Goal: Information Seeking & Learning: Learn about a topic

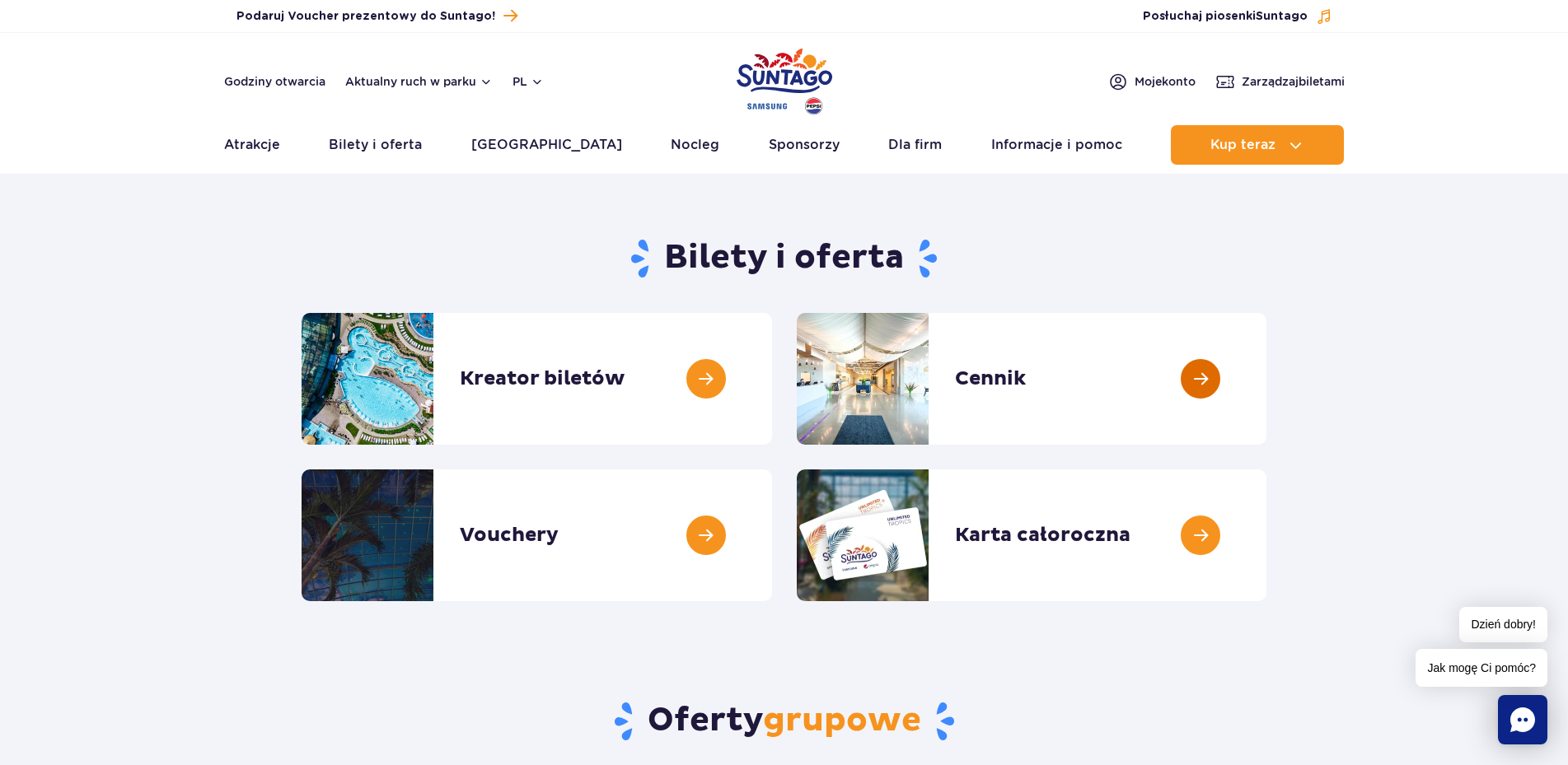
click at [1266, 381] on link at bounding box center [1266, 378] width 0 height 132
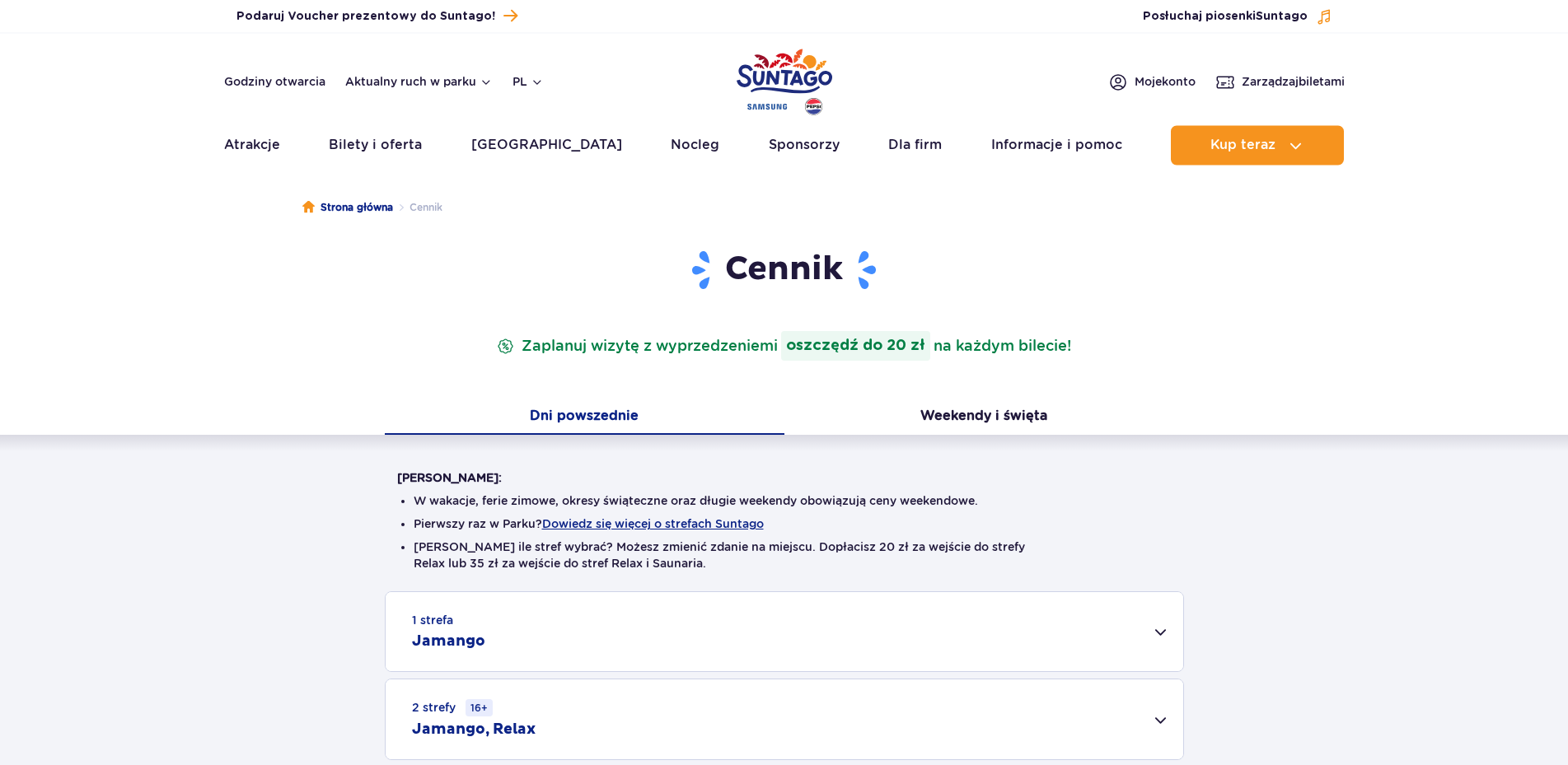
scroll to position [252, 0]
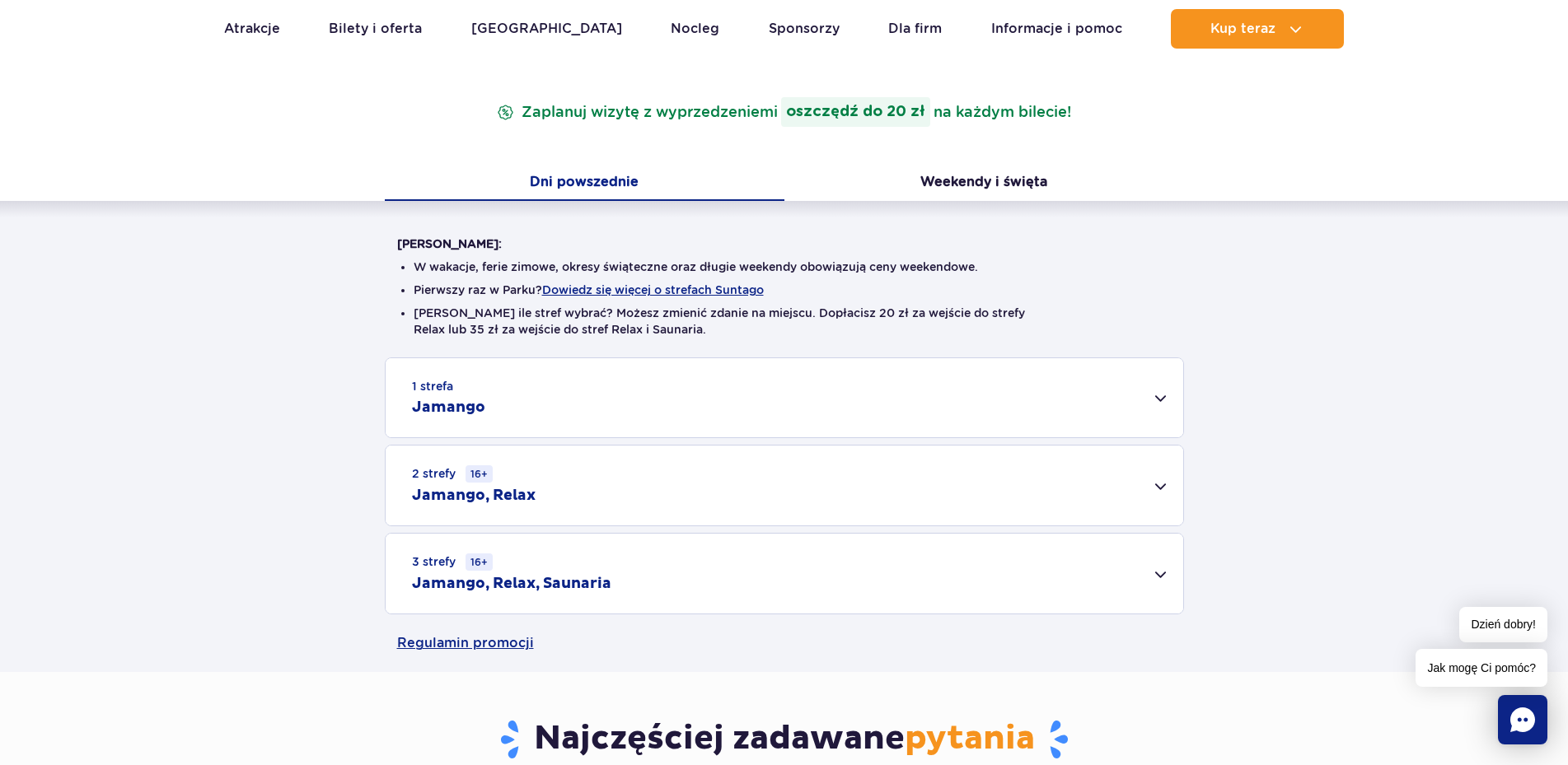
click at [1155, 484] on div "2 strefy 16+ Jamango, Relax" at bounding box center [784, 485] width 797 height 80
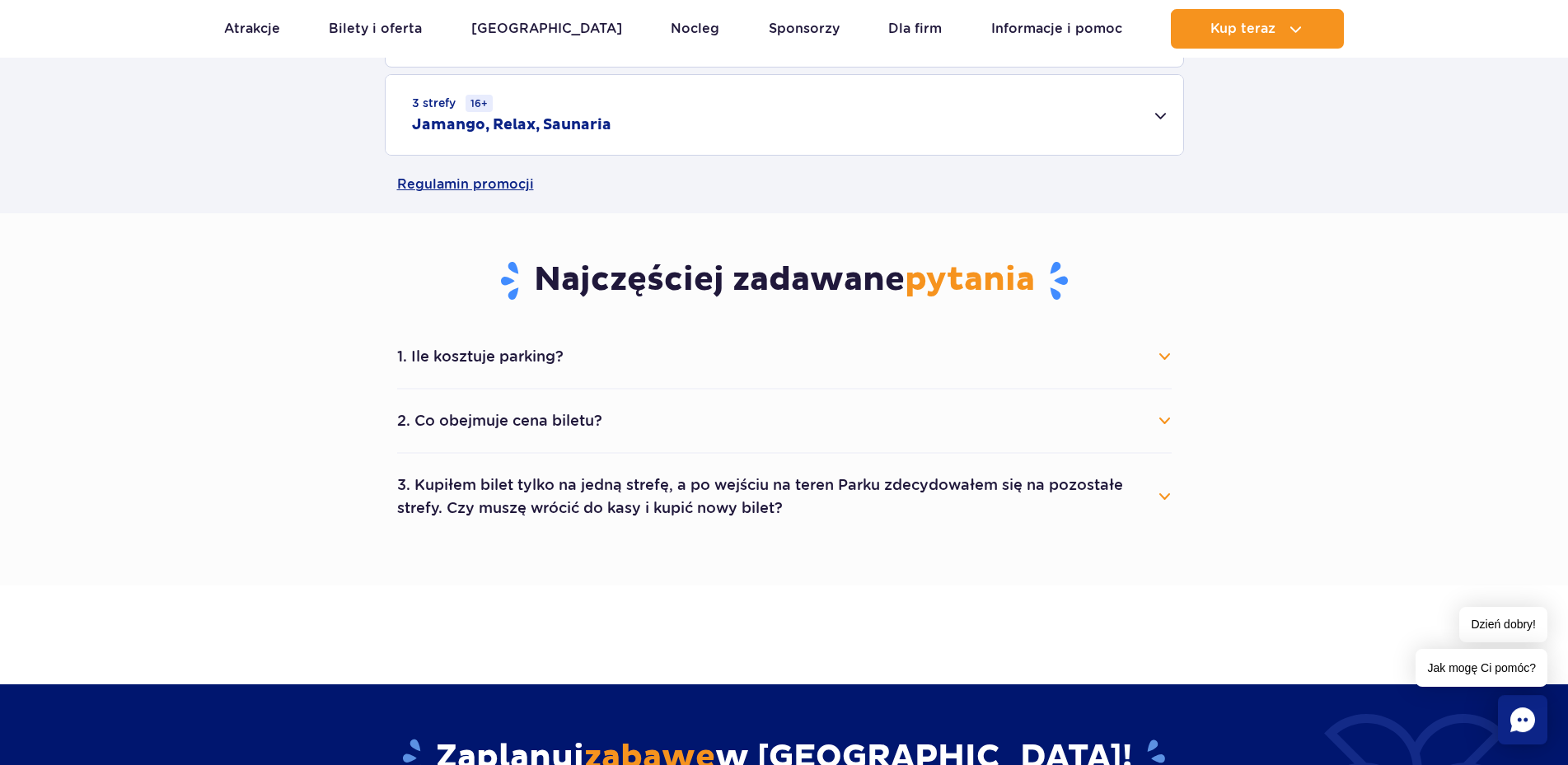
scroll to position [924, 0]
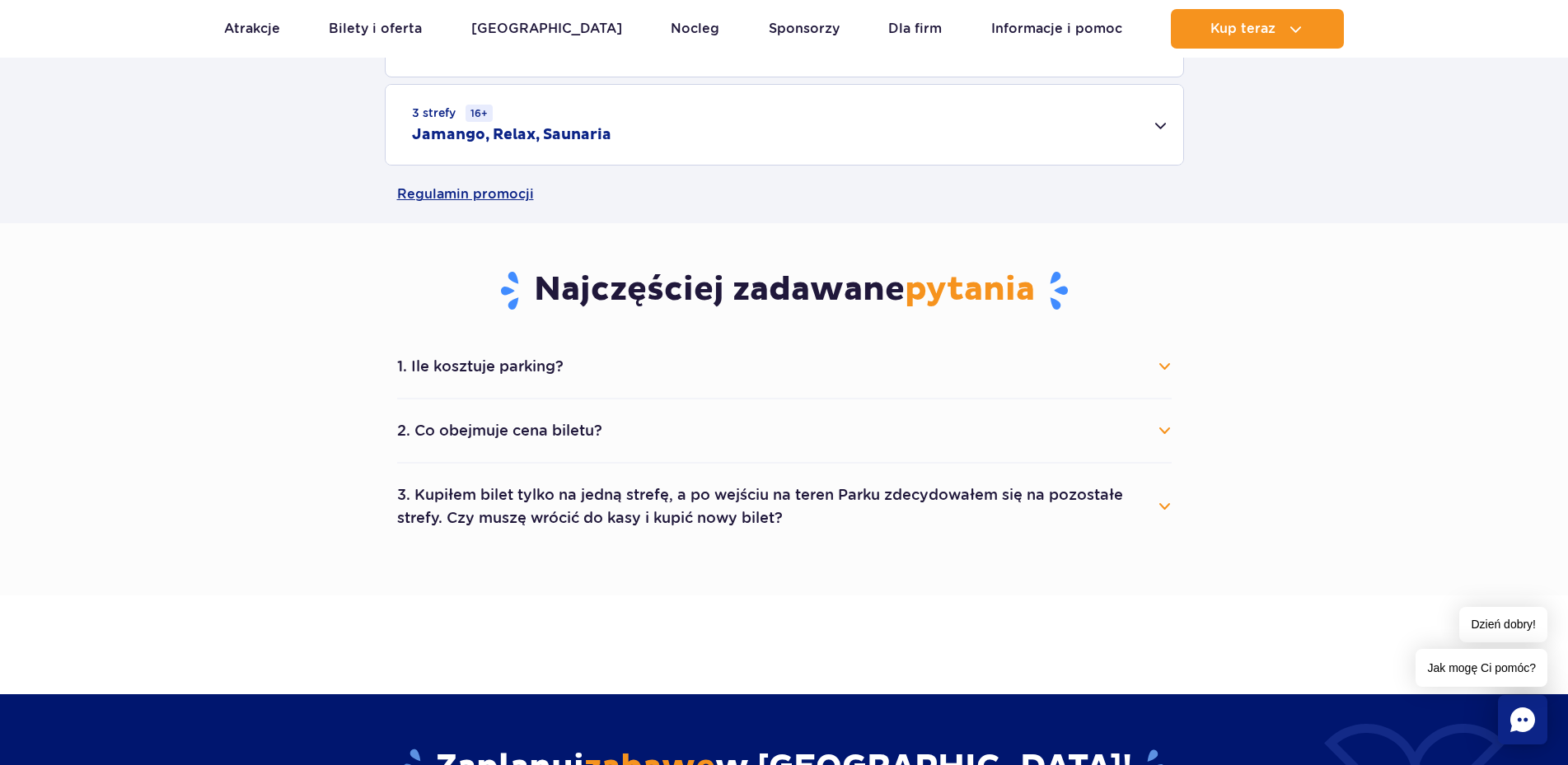
click at [1159, 430] on button "2. Co obejmuje cena biletu?" at bounding box center [784, 431] width 775 height 36
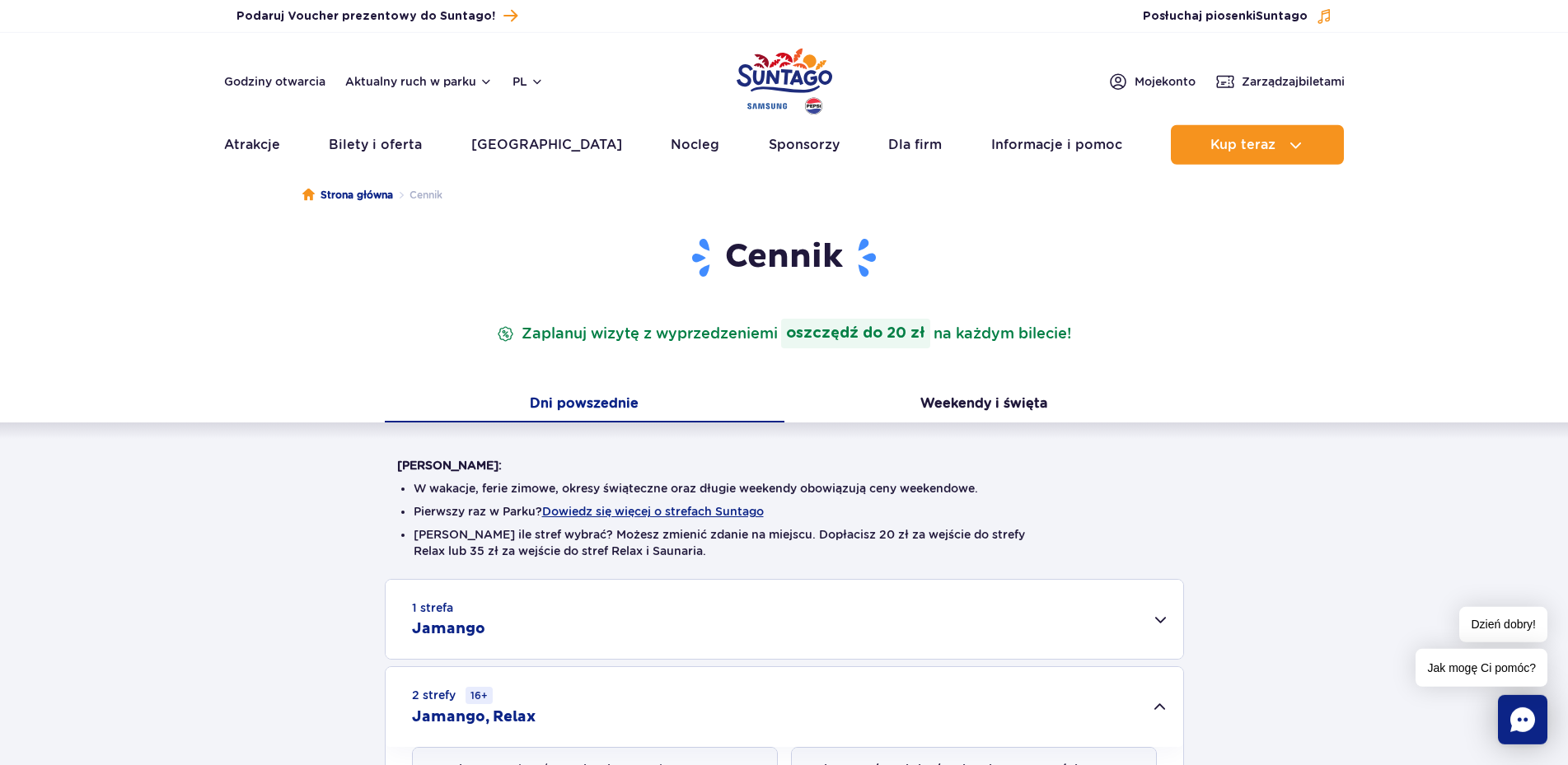
scroll to position [0, 0]
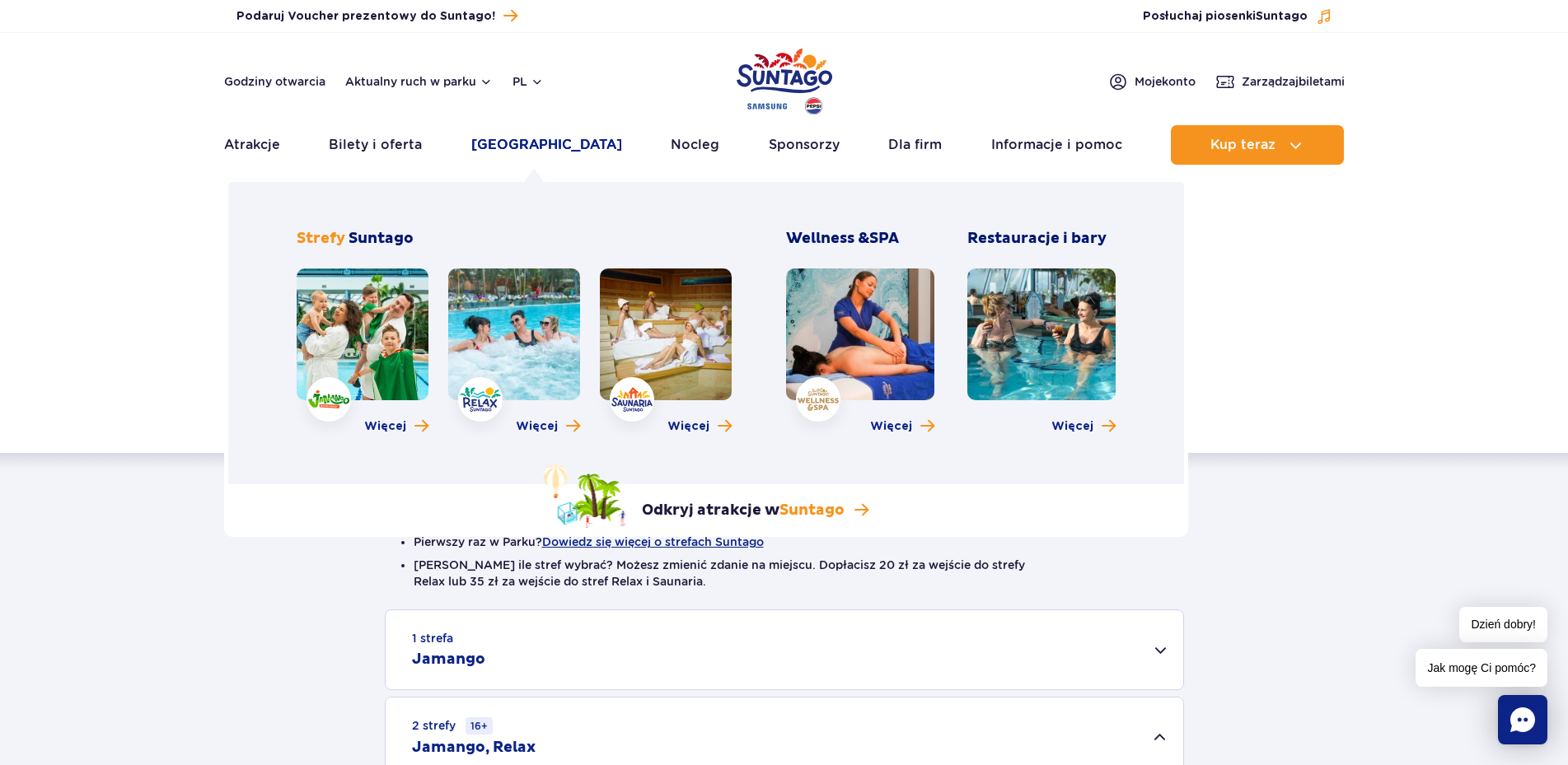
click at [552, 150] on link "[GEOGRAPHIC_DATA]" at bounding box center [547, 145] width 151 height 40
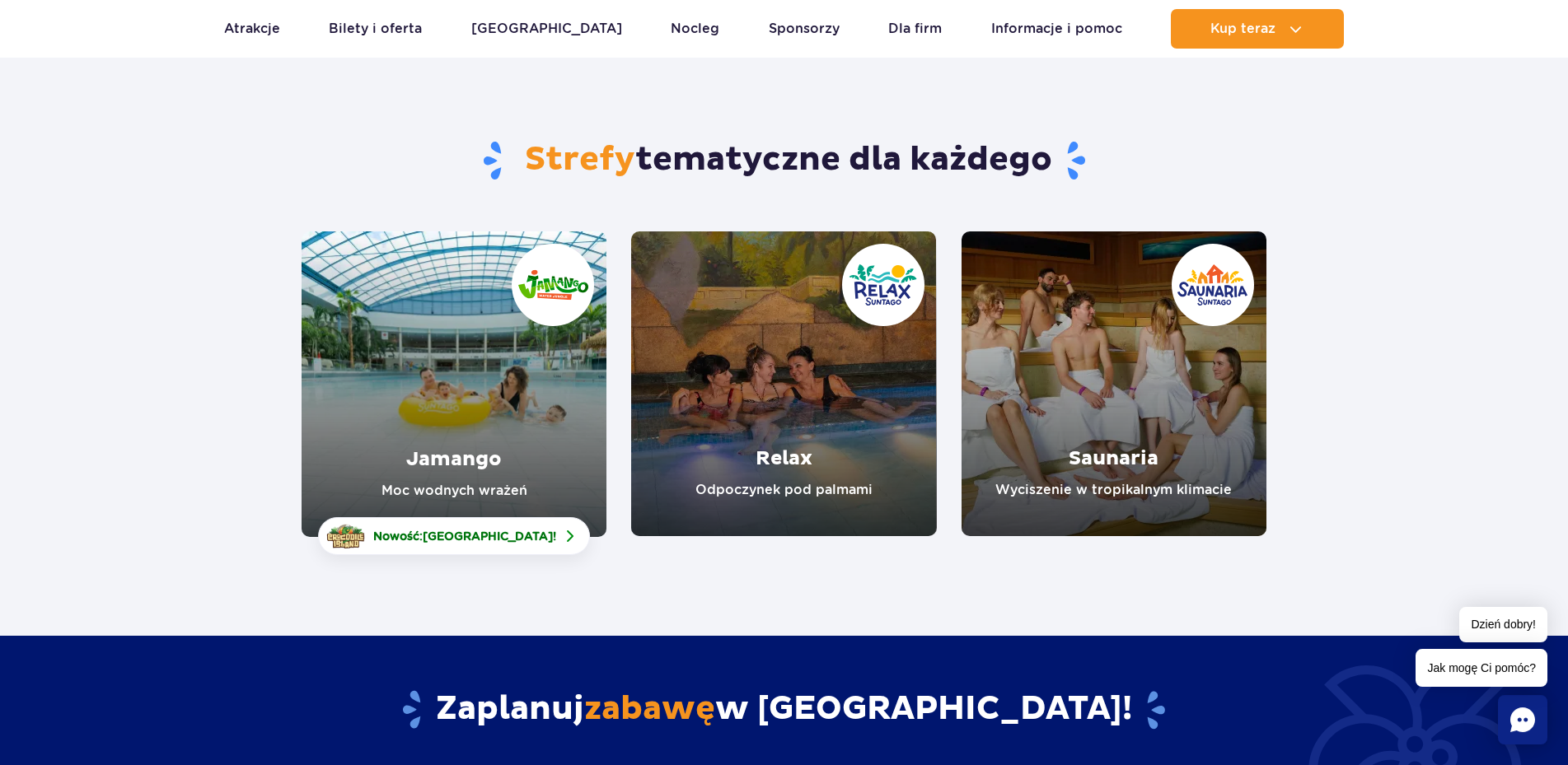
scroll to position [84, 0]
click at [766, 361] on link "Relax" at bounding box center [784, 385] width 305 height 305
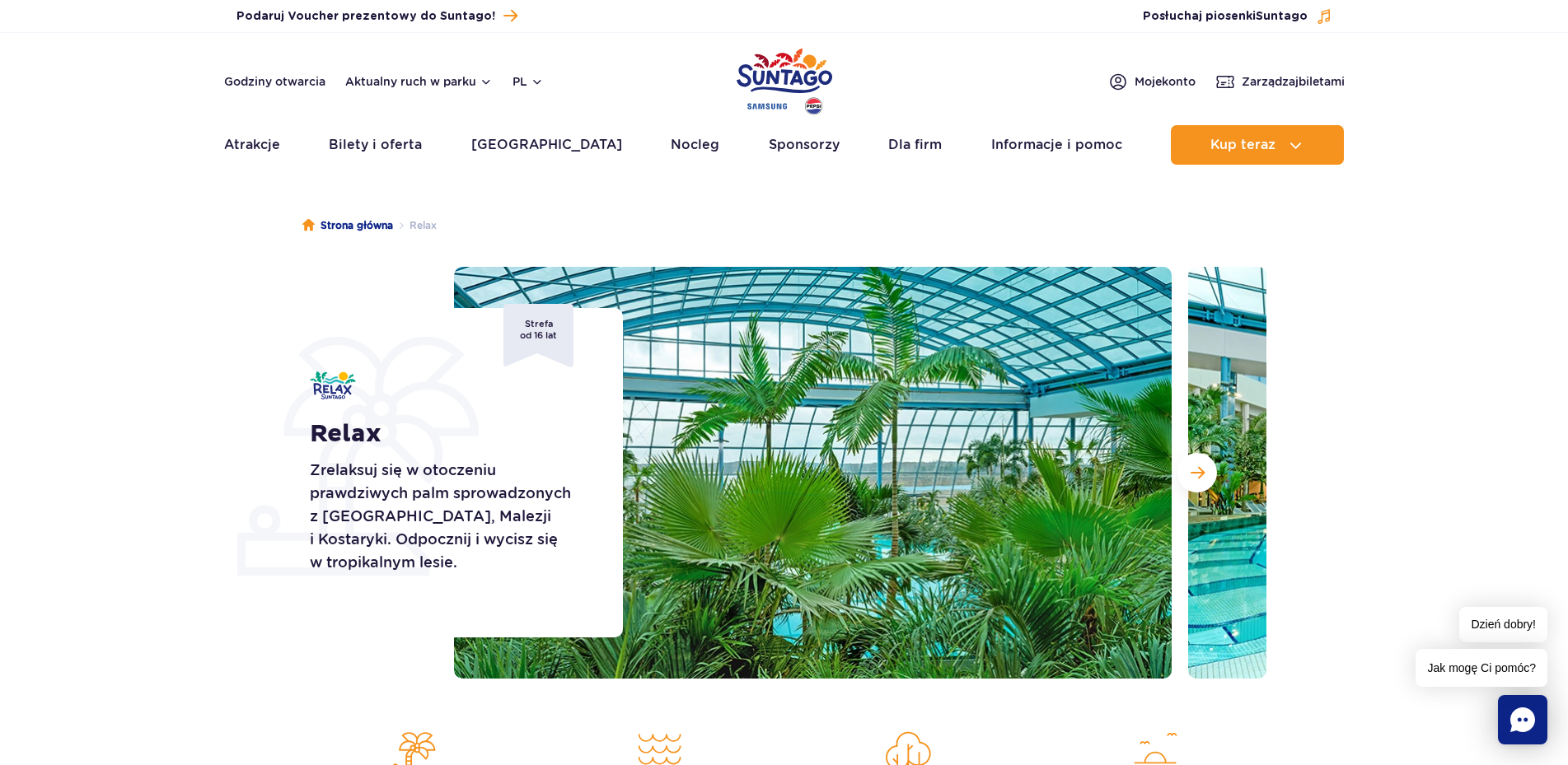
click at [546, 328] on span "Strefa od 16 lat" at bounding box center [538, 336] width 70 height 64
click at [1199, 476] on span "Następny slajd" at bounding box center [1197, 472] width 14 height 15
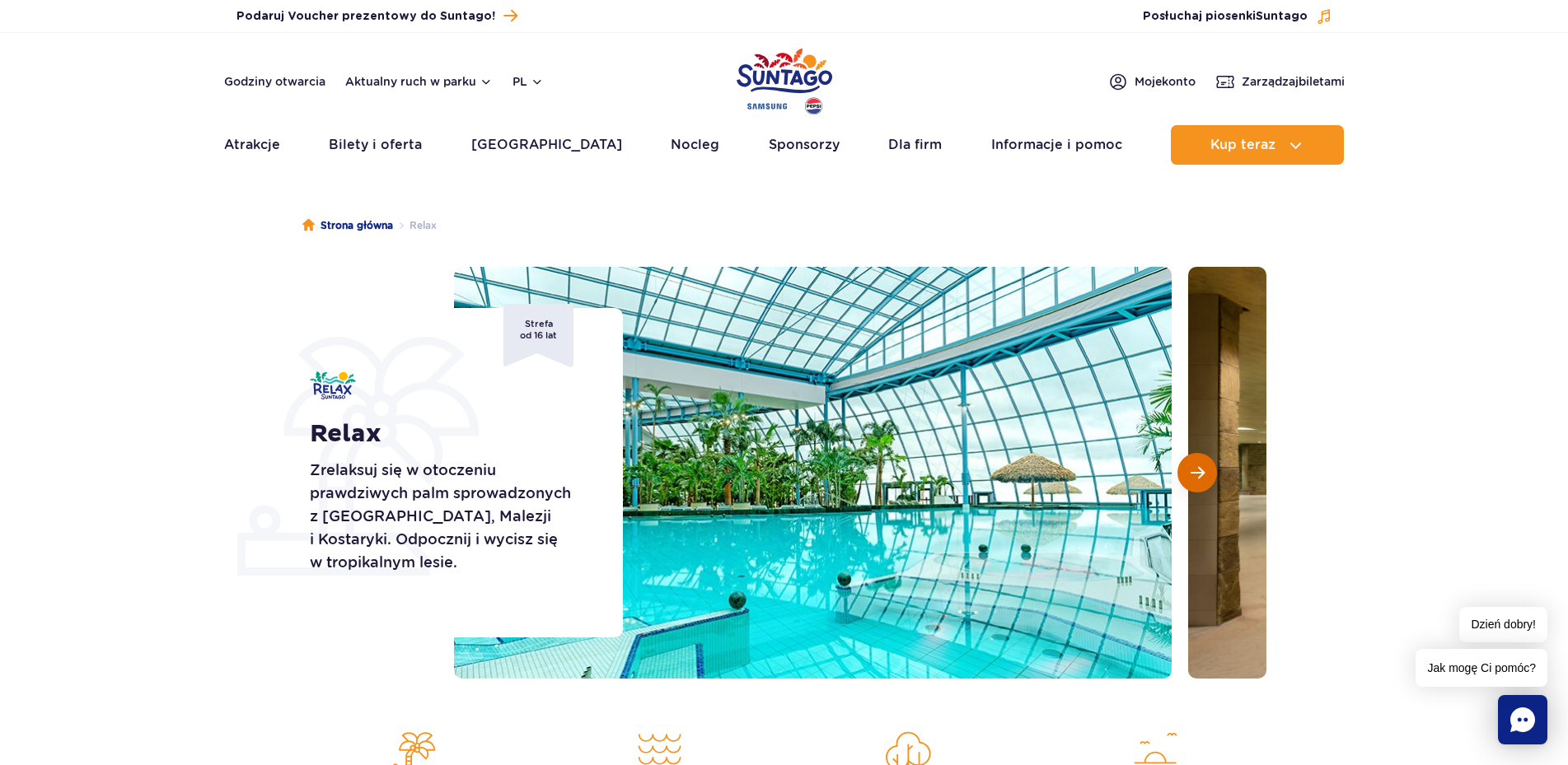
click at [1199, 476] on span "Następny slajd" at bounding box center [1197, 472] width 14 height 15
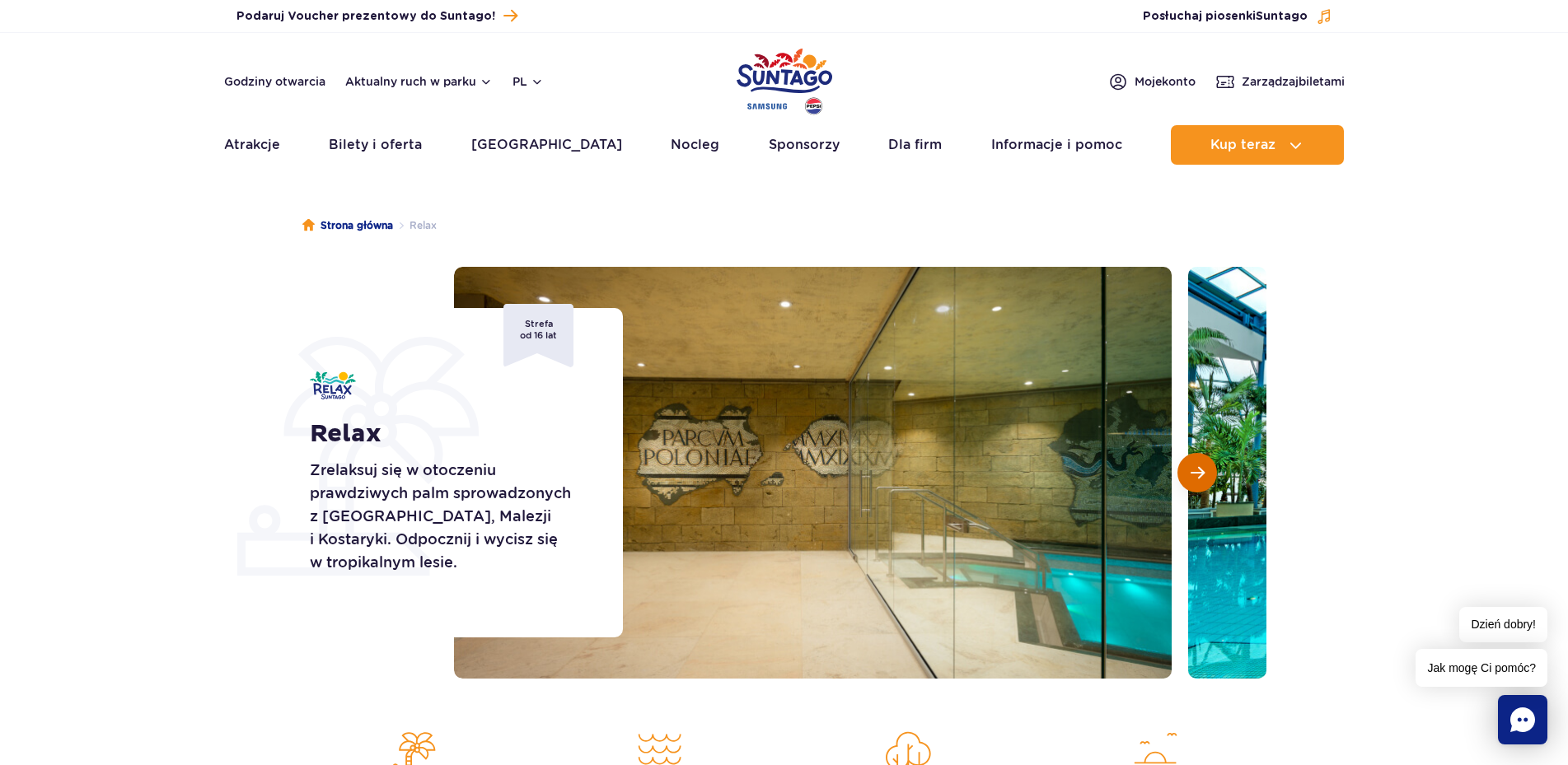
click at [1199, 476] on span "Następny slajd" at bounding box center [1197, 472] width 14 height 15
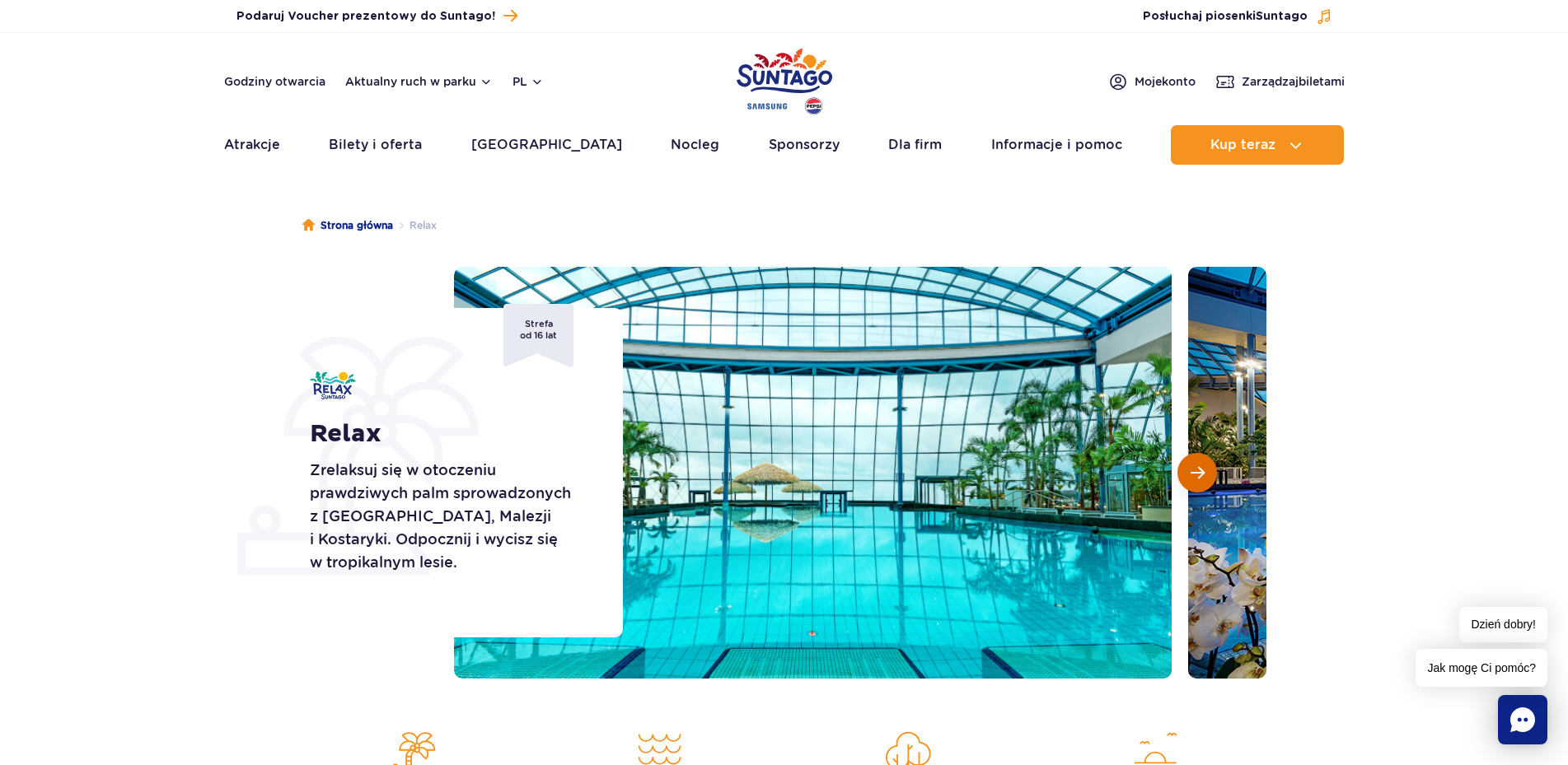
click at [1199, 476] on span "Następny slajd" at bounding box center [1197, 472] width 14 height 15
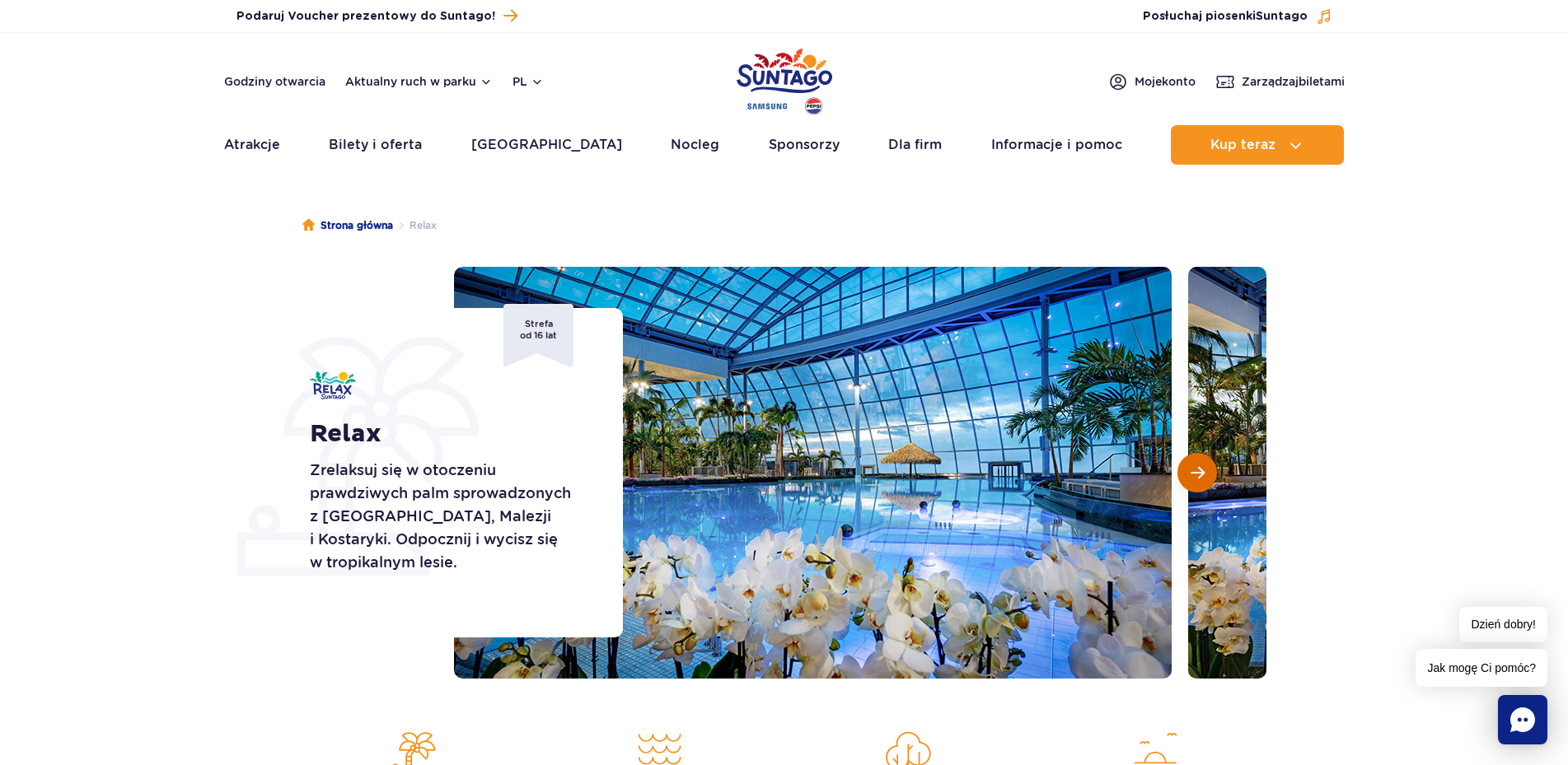
click at [1199, 476] on span "Następny slajd" at bounding box center [1197, 472] width 14 height 15
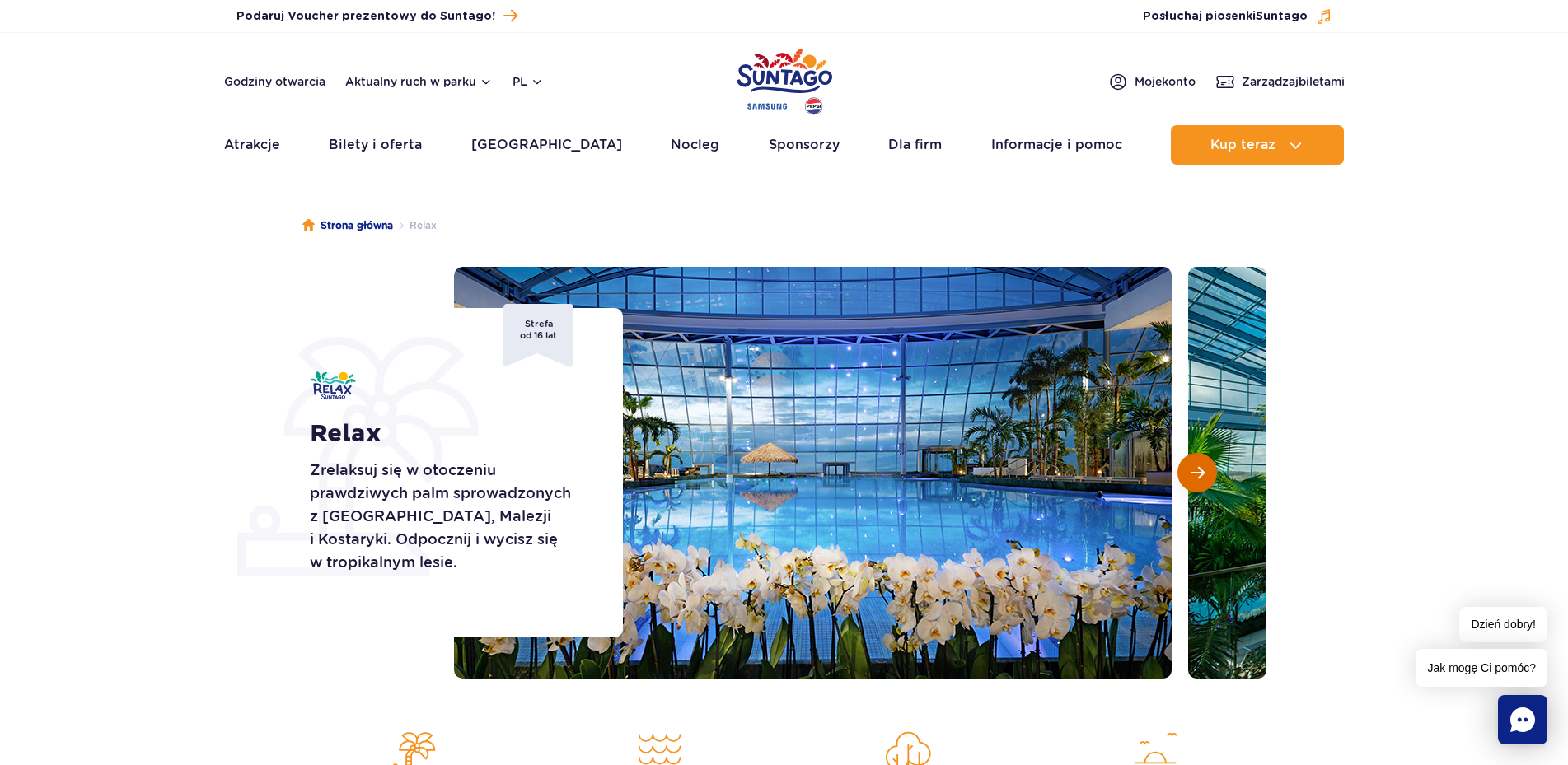
click at [1196, 478] on span "Następny slajd" at bounding box center [1197, 472] width 14 height 15
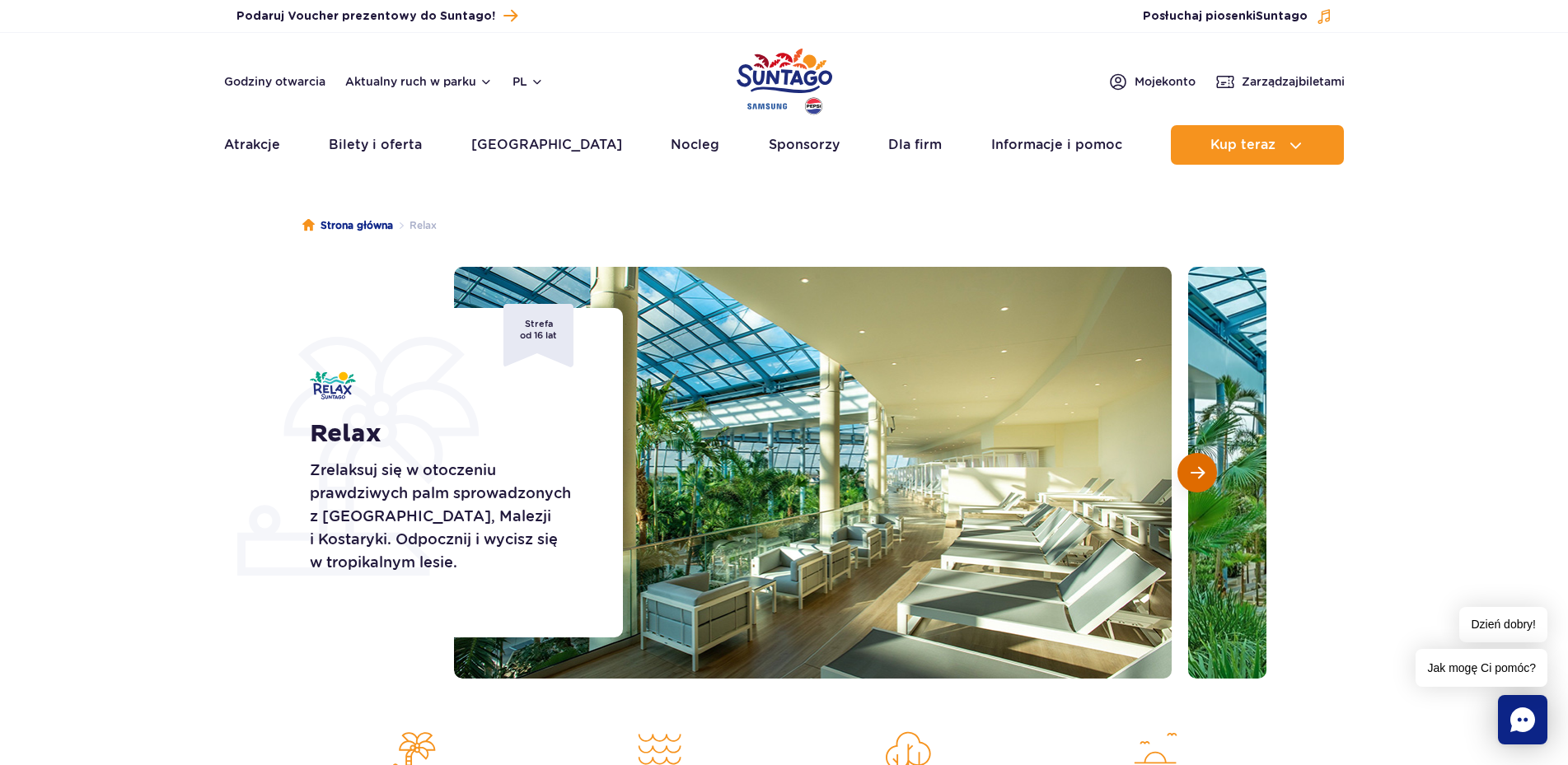
click at [1196, 478] on span "Następny slajd" at bounding box center [1197, 472] width 14 height 15
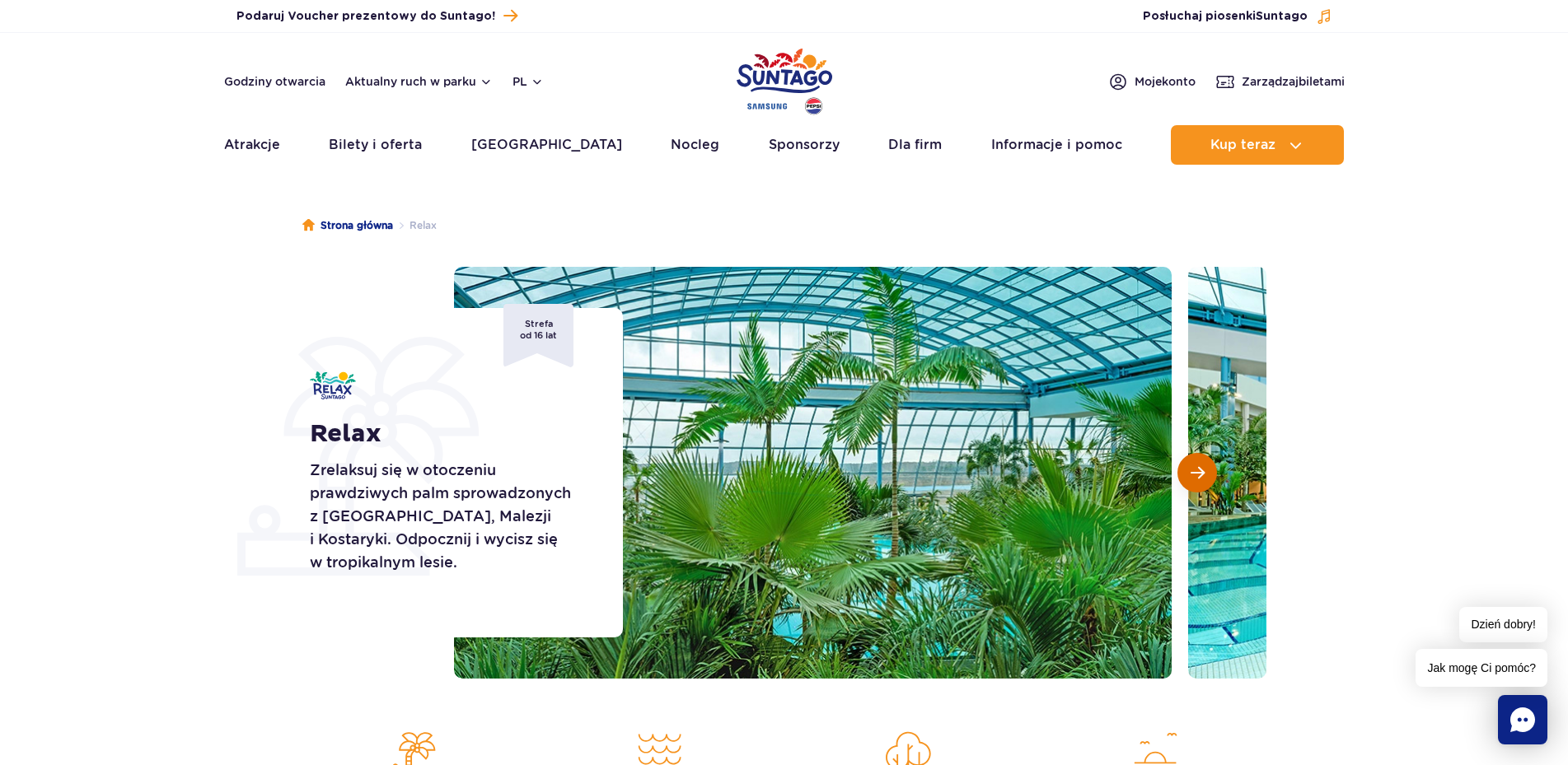
click at [1196, 478] on span "Następny slajd" at bounding box center [1197, 472] width 14 height 15
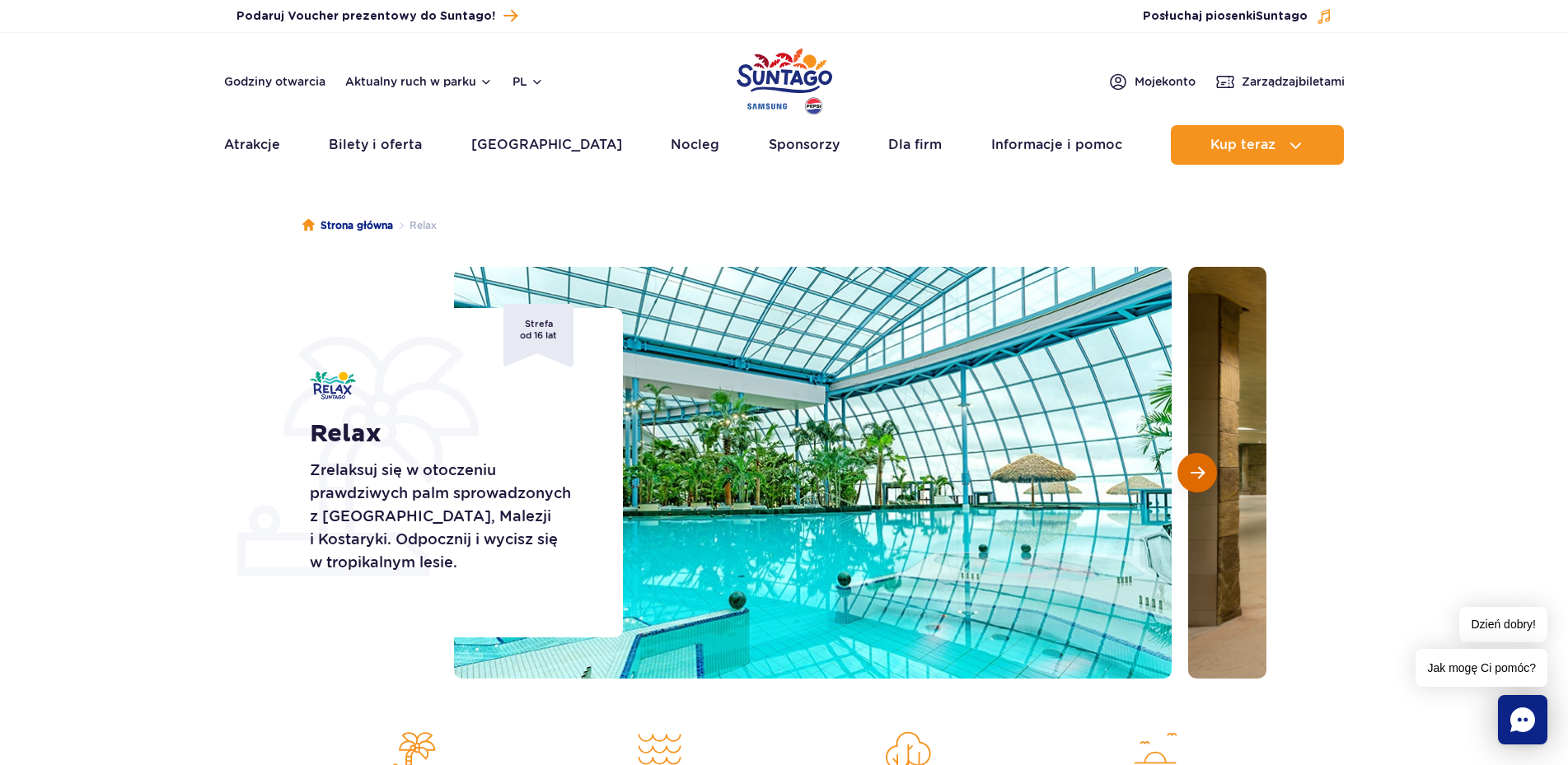
click at [1196, 478] on span "Następny slajd" at bounding box center [1197, 472] width 14 height 15
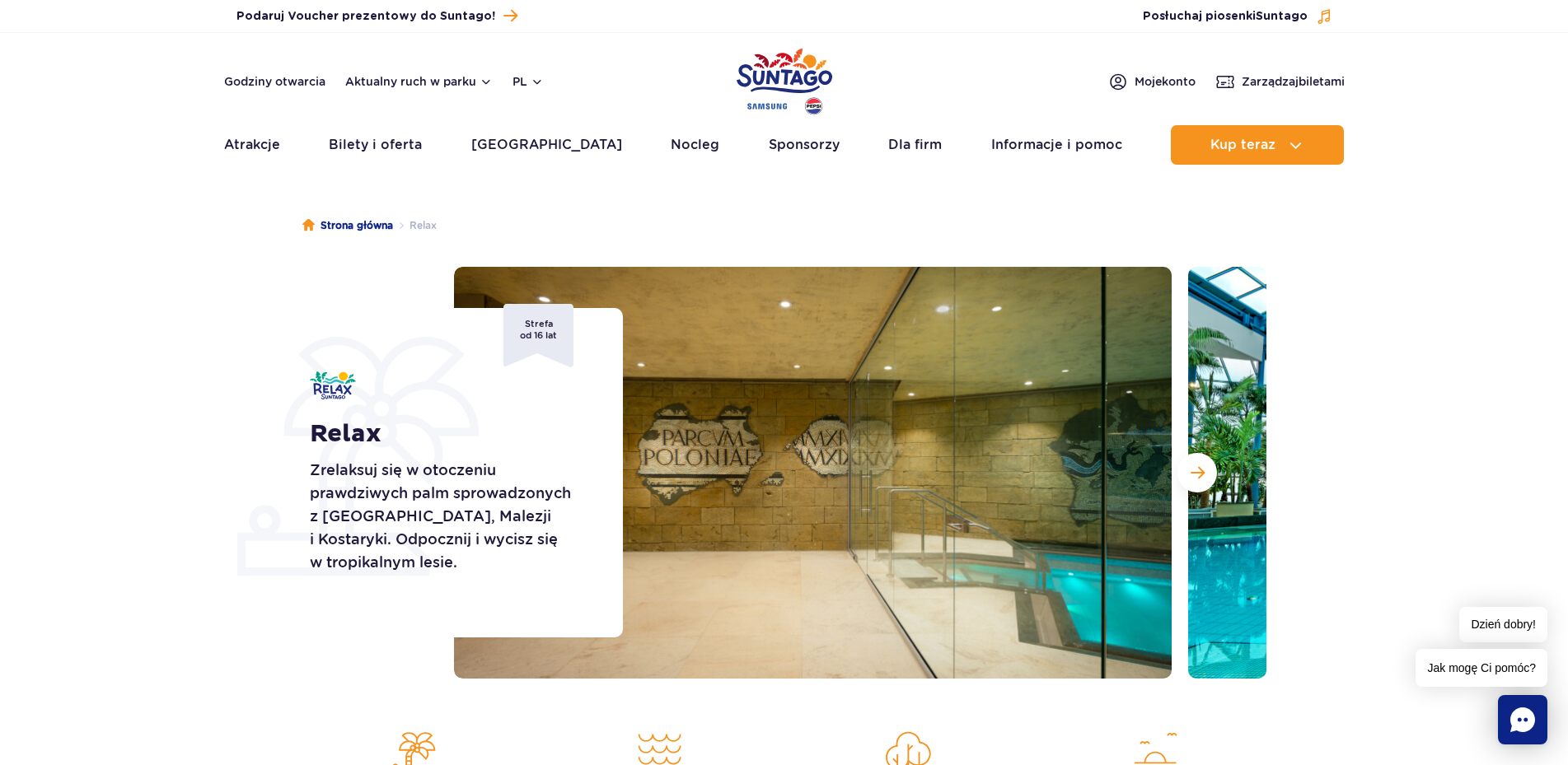
click at [440, 565] on p "Zrelaksuj się w otoczeniu prawdziwych palm sprowadzonych z Florydy, Malezji i K…" at bounding box center [447, 516] width 276 height 115
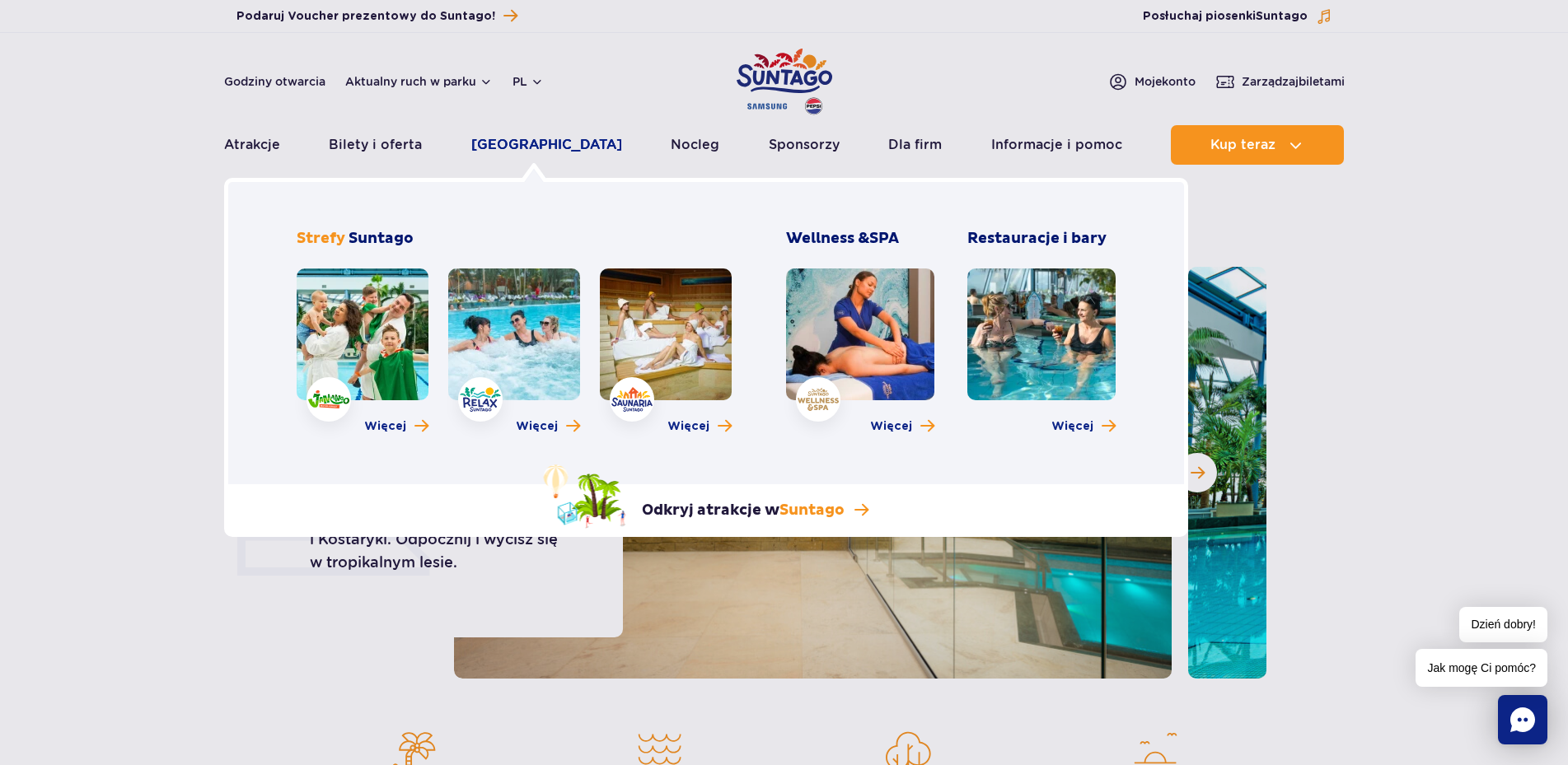
click at [537, 143] on link "[GEOGRAPHIC_DATA]" at bounding box center [547, 145] width 151 height 40
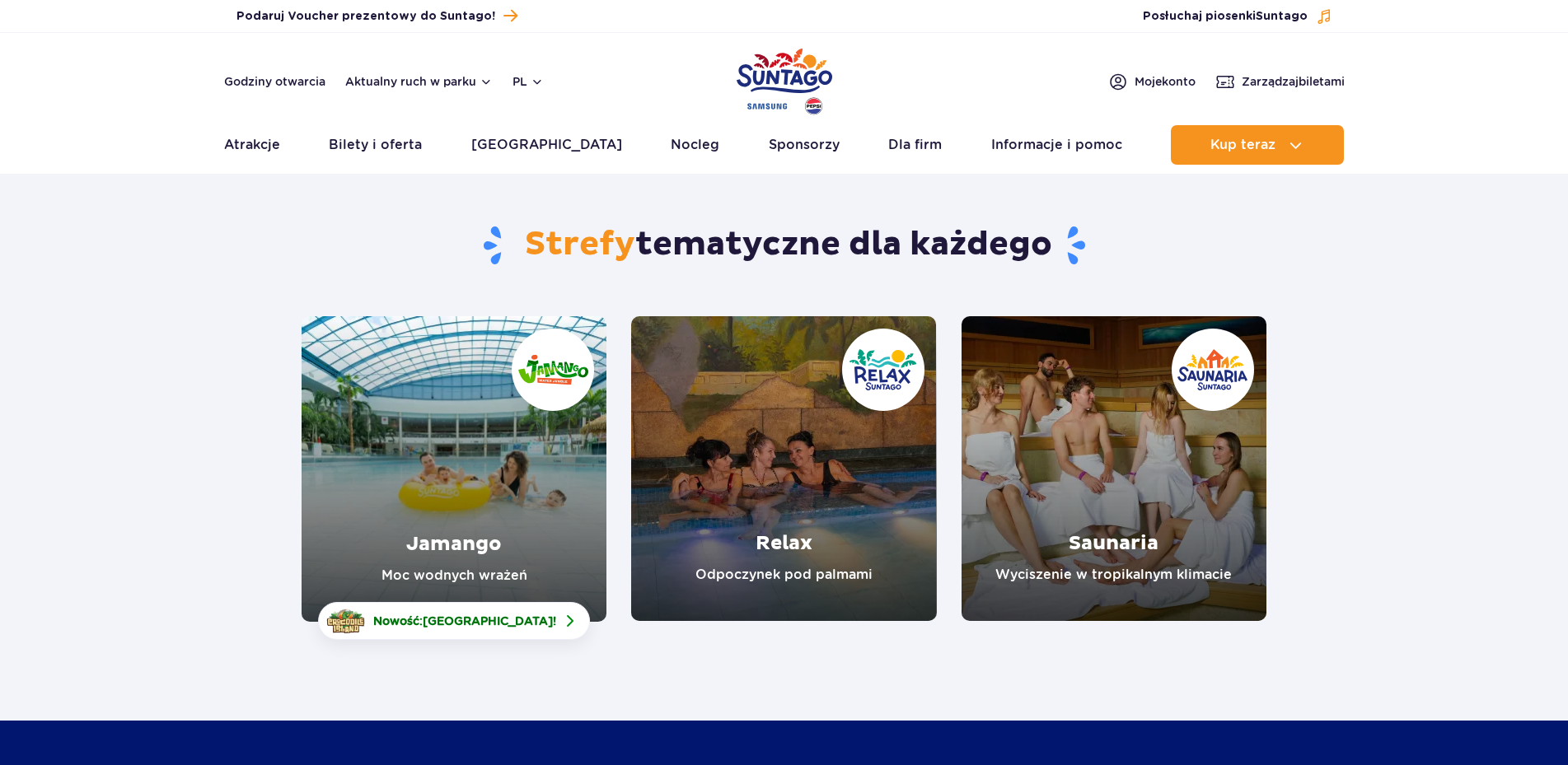
click at [459, 487] on link "Jamango" at bounding box center [454, 469] width 305 height 306
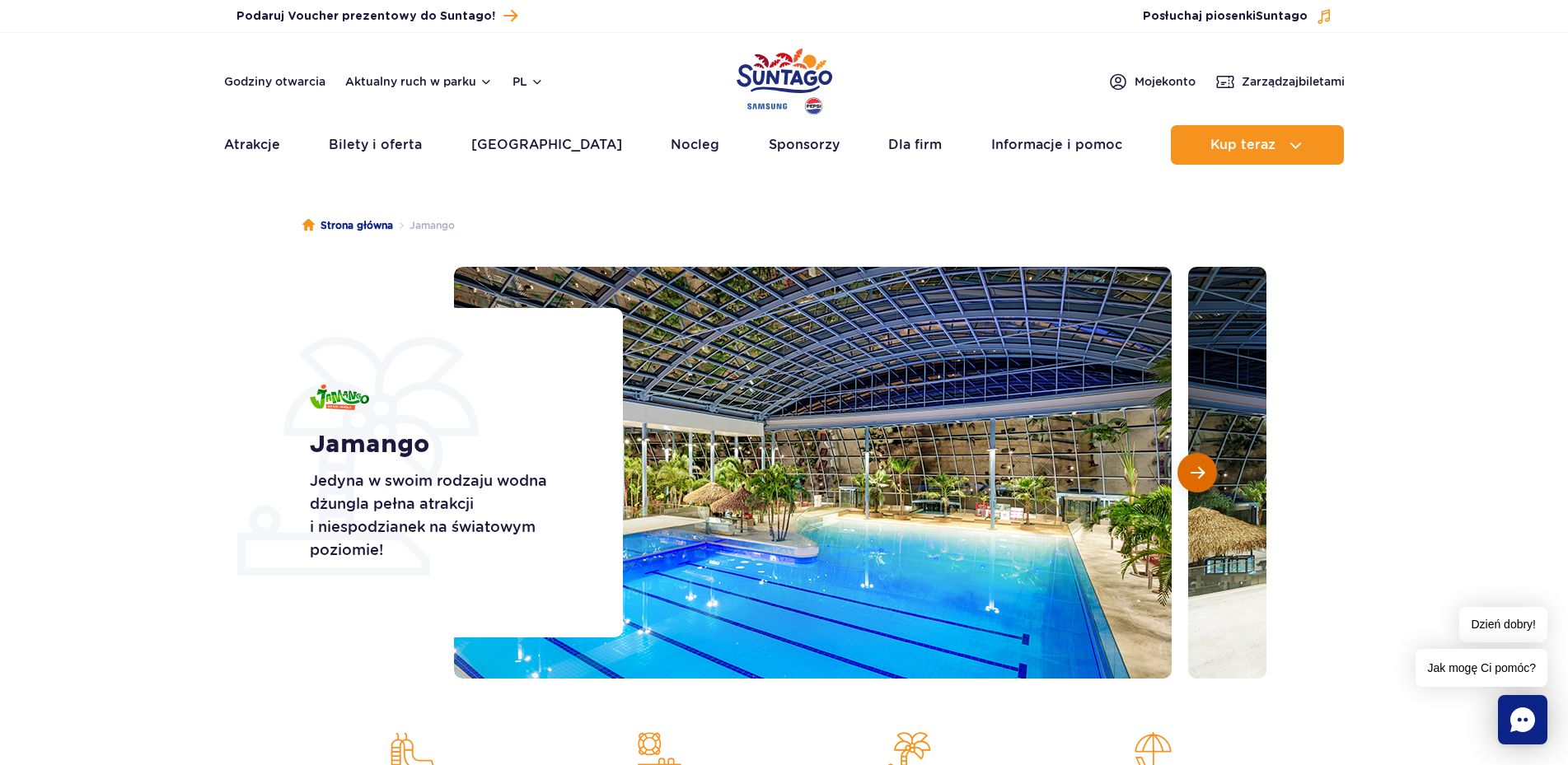
click at [1202, 478] on span "Następny slajd" at bounding box center [1197, 472] width 14 height 15
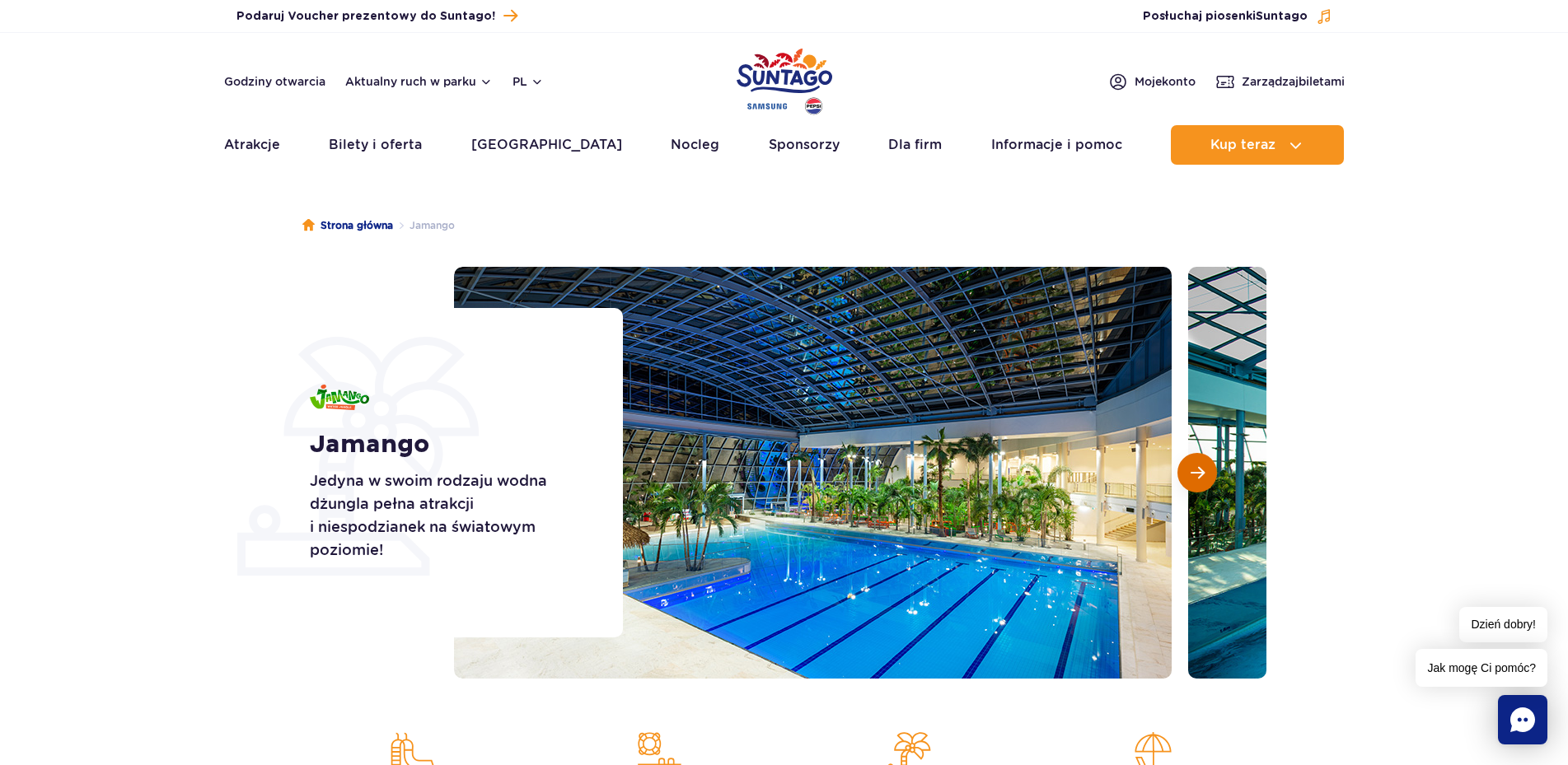
click at [1202, 478] on span "Następny slajd" at bounding box center [1197, 472] width 14 height 15
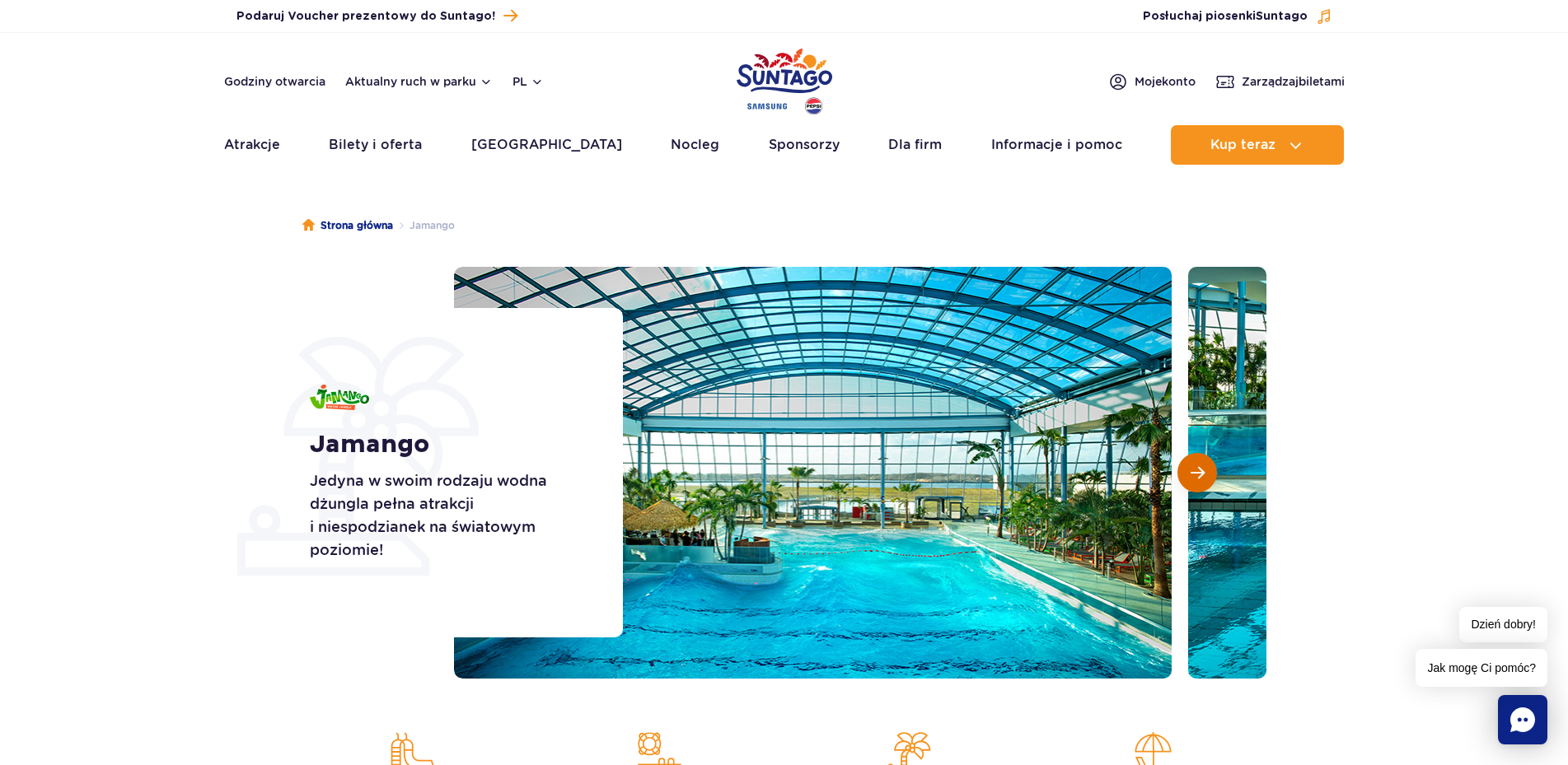
click at [1202, 478] on span "Następny slajd" at bounding box center [1197, 472] width 14 height 15
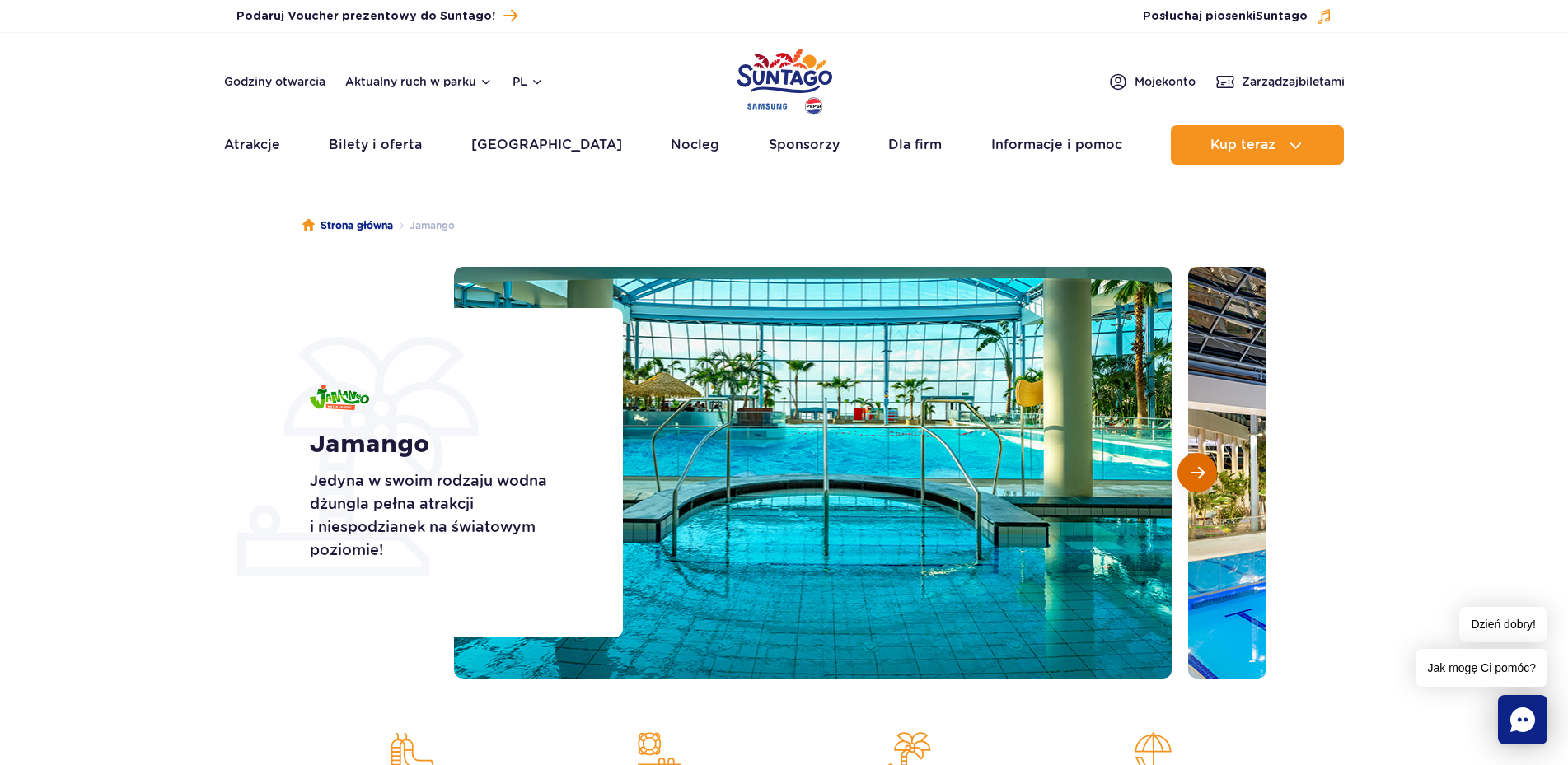
click at [1202, 478] on span "Następny slajd" at bounding box center [1197, 472] width 14 height 15
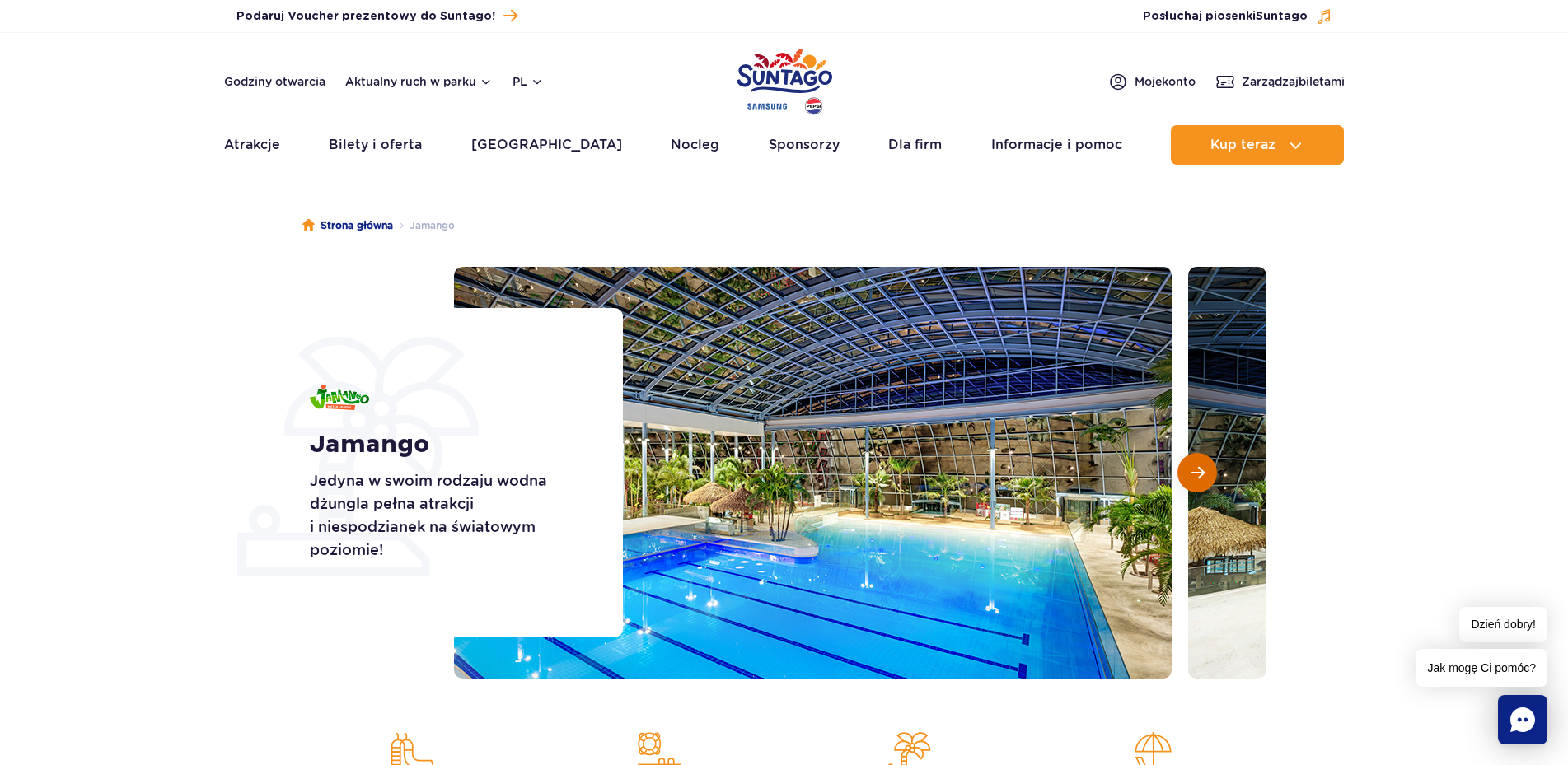
click at [1202, 478] on span "Następny slajd" at bounding box center [1197, 472] width 14 height 15
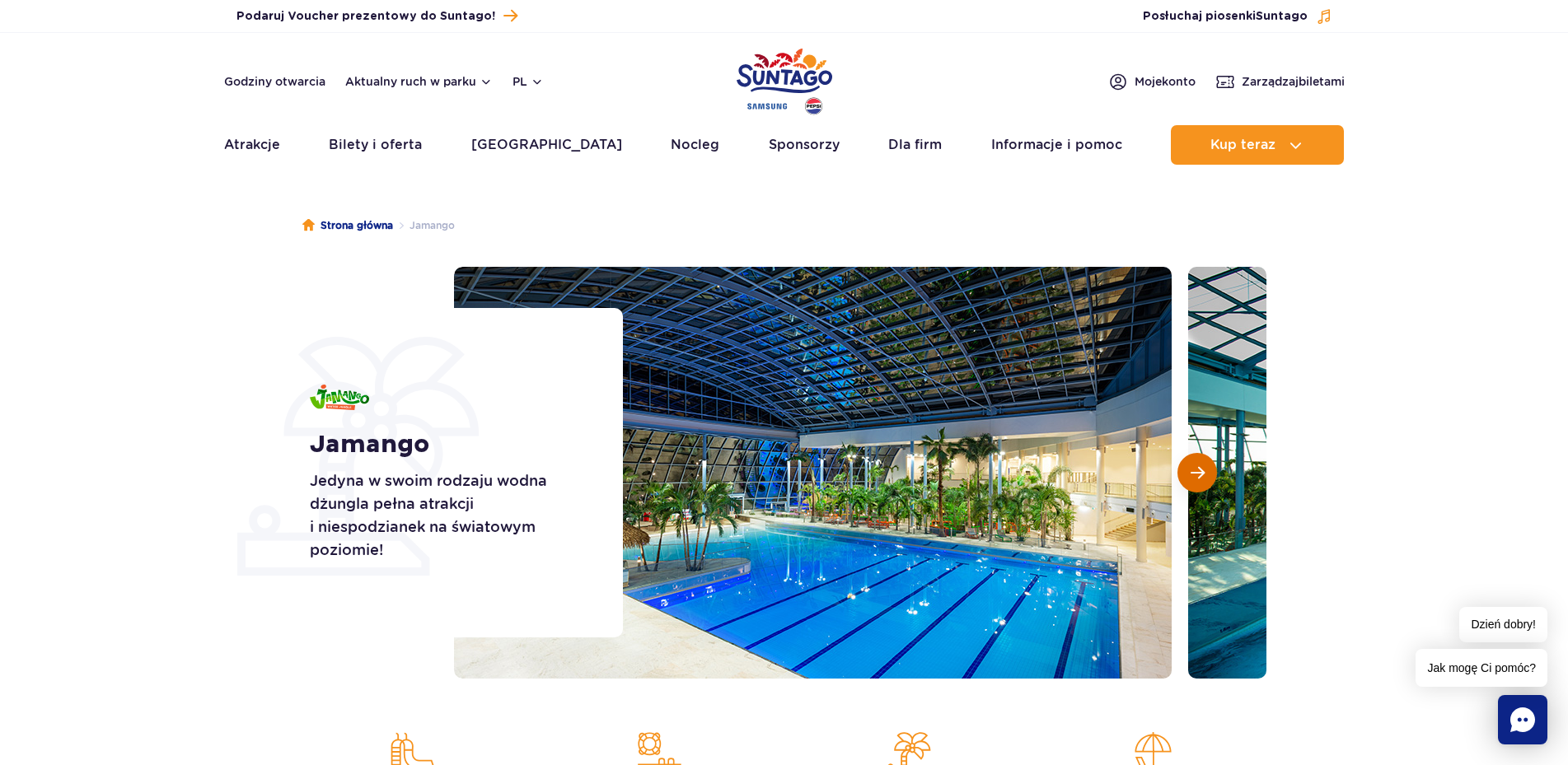
click at [1202, 478] on span "Następny slajd" at bounding box center [1197, 472] width 14 height 15
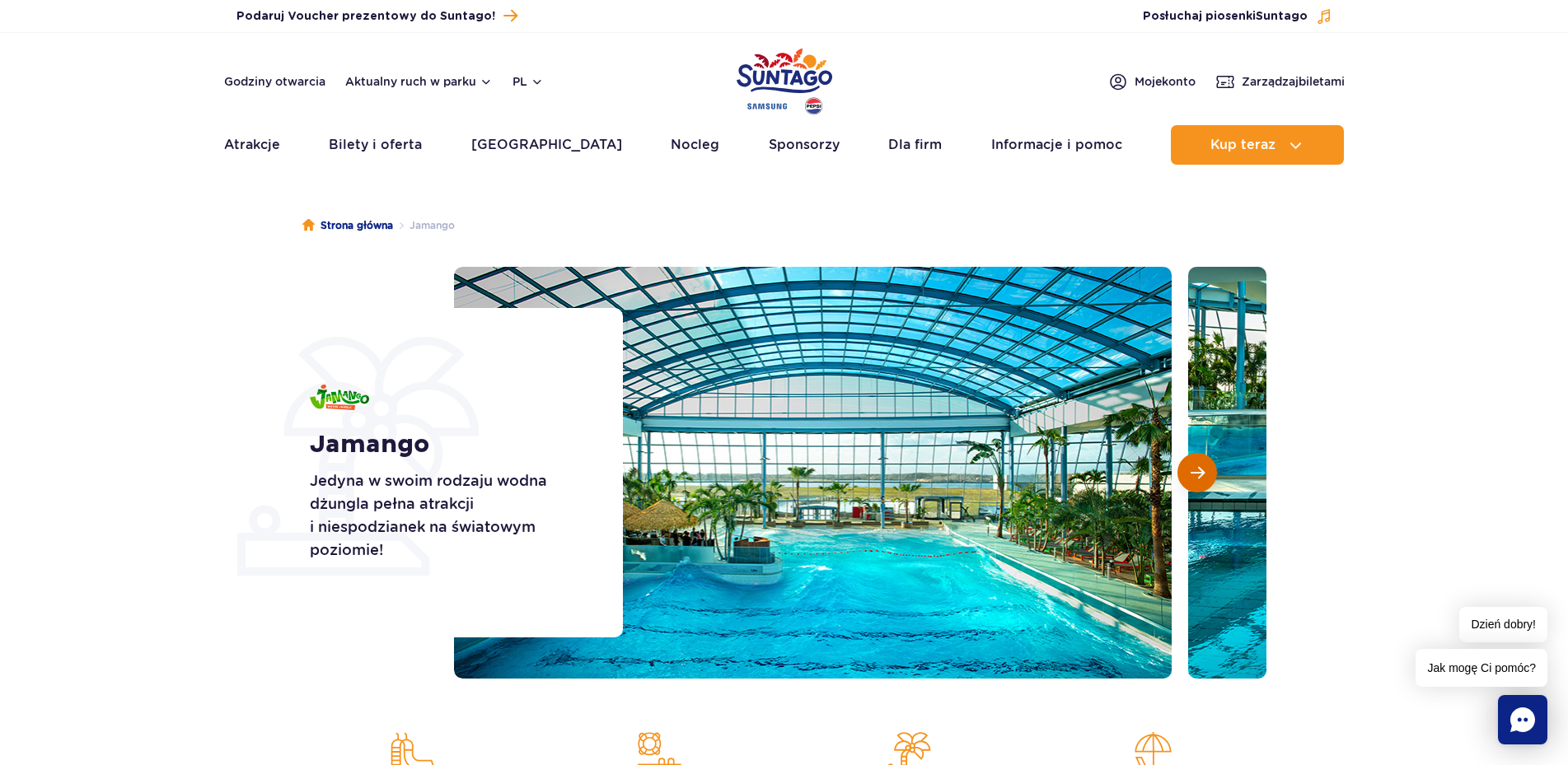
click at [1202, 478] on span "Następny slajd" at bounding box center [1197, 472] width 14 height 15
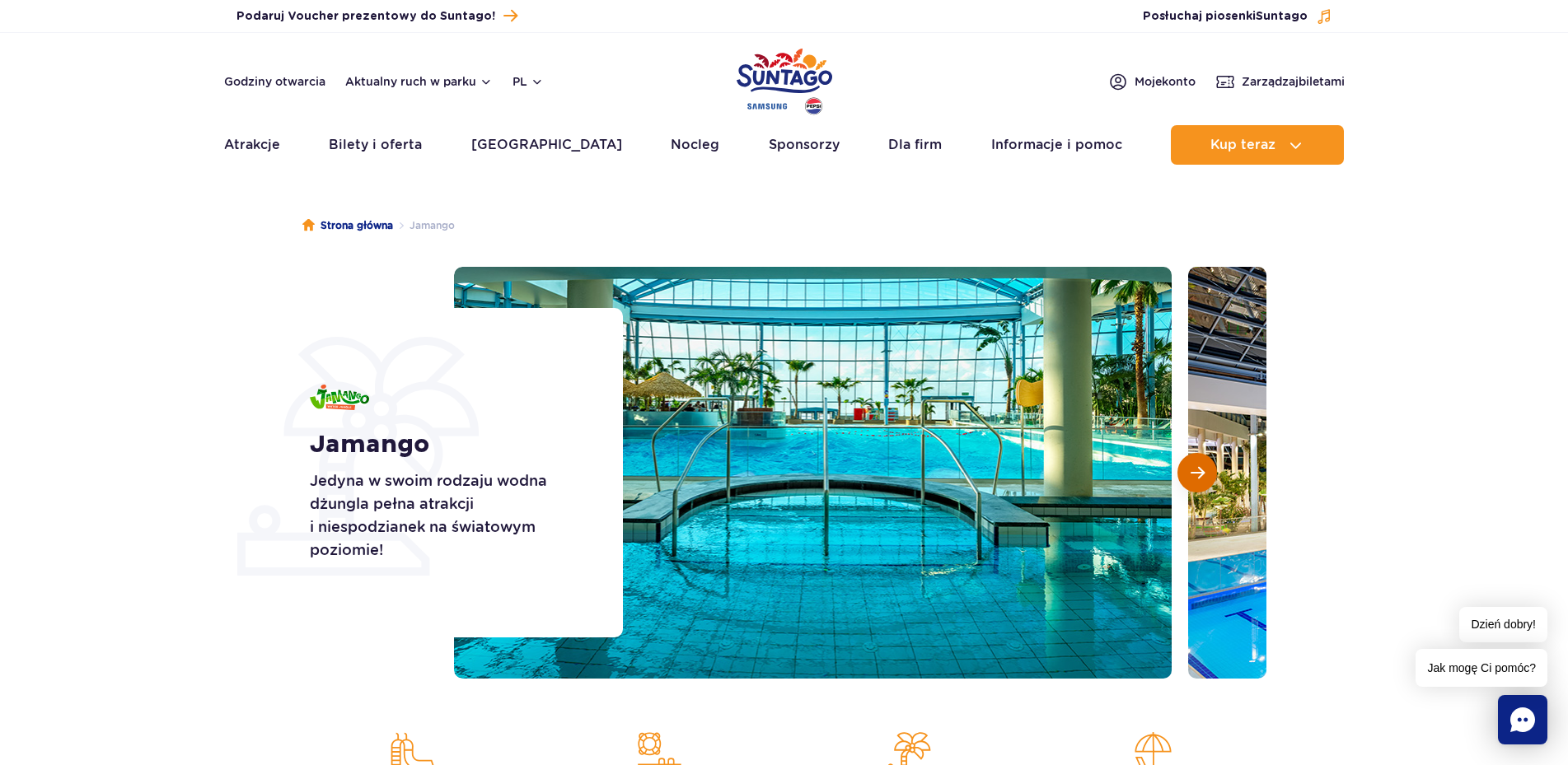
click at [1202, 478] on span "Następny slajd" at bounding box center [1197, 472] width 14 height 15
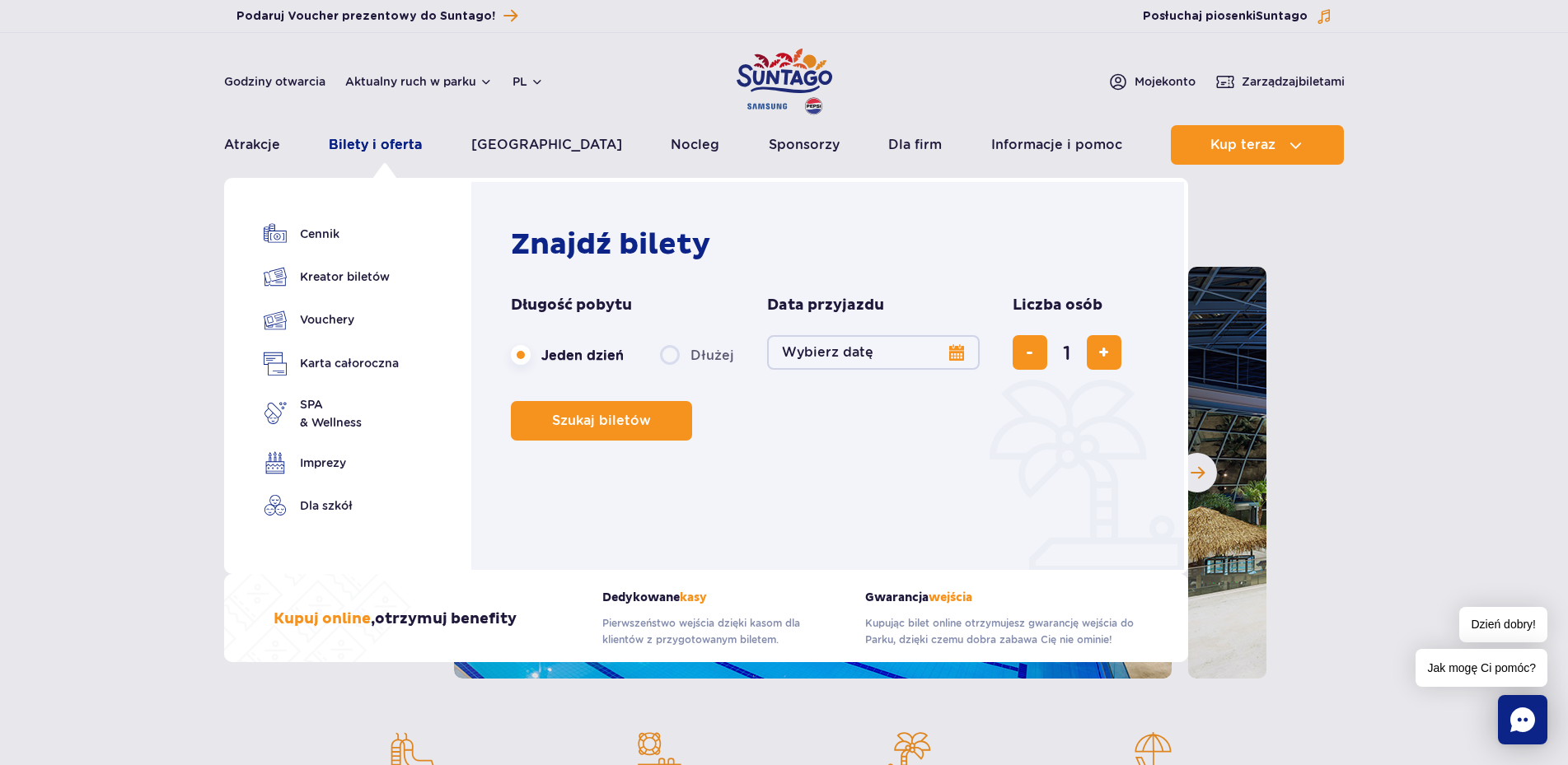
click at [400, 143] on link "Bilety i oferta" at bounding box center [375, 145] width 93 height 40
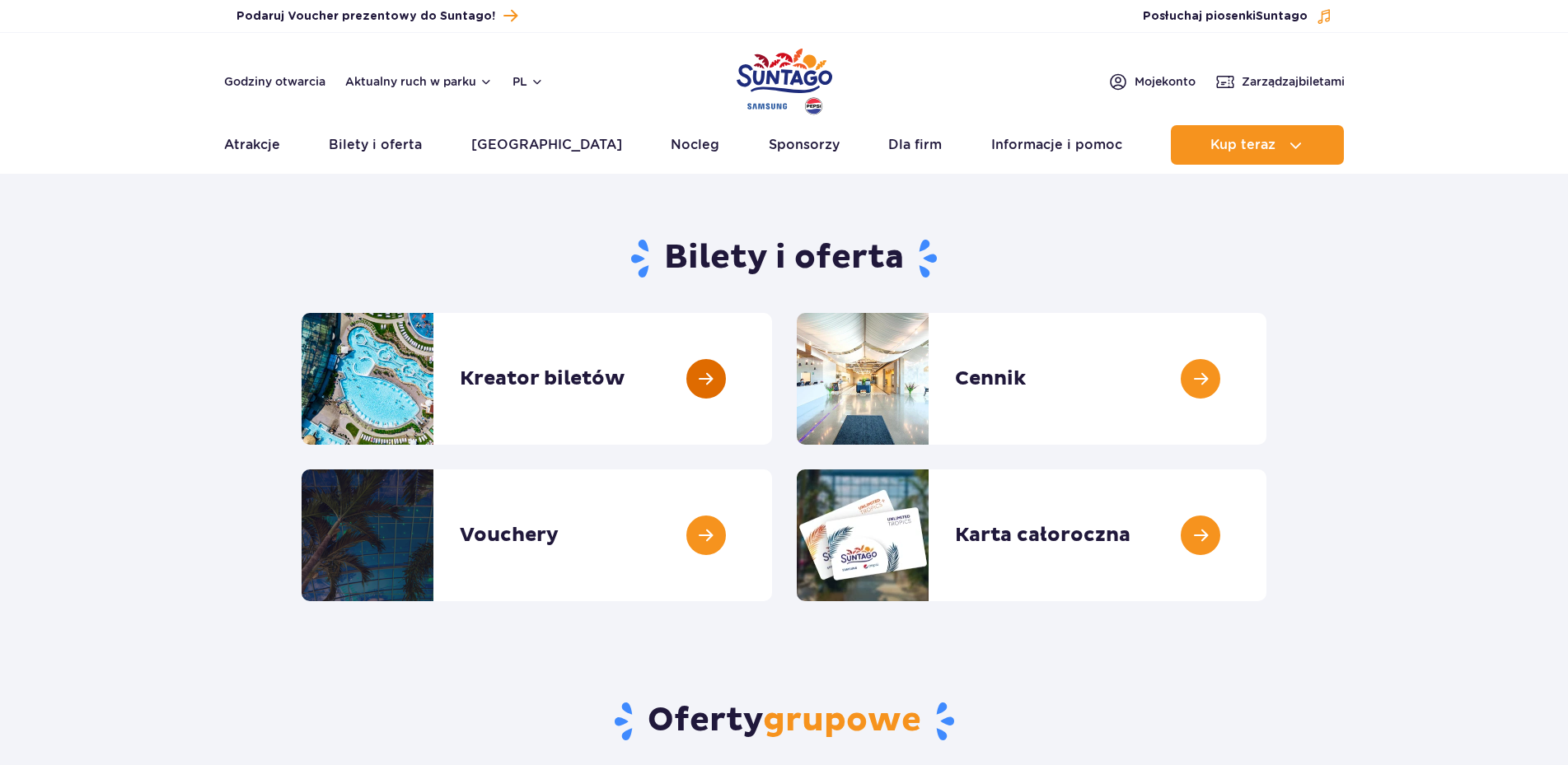
click at [772, 397] on link at bounding box center [772, 378] width 0 height 132
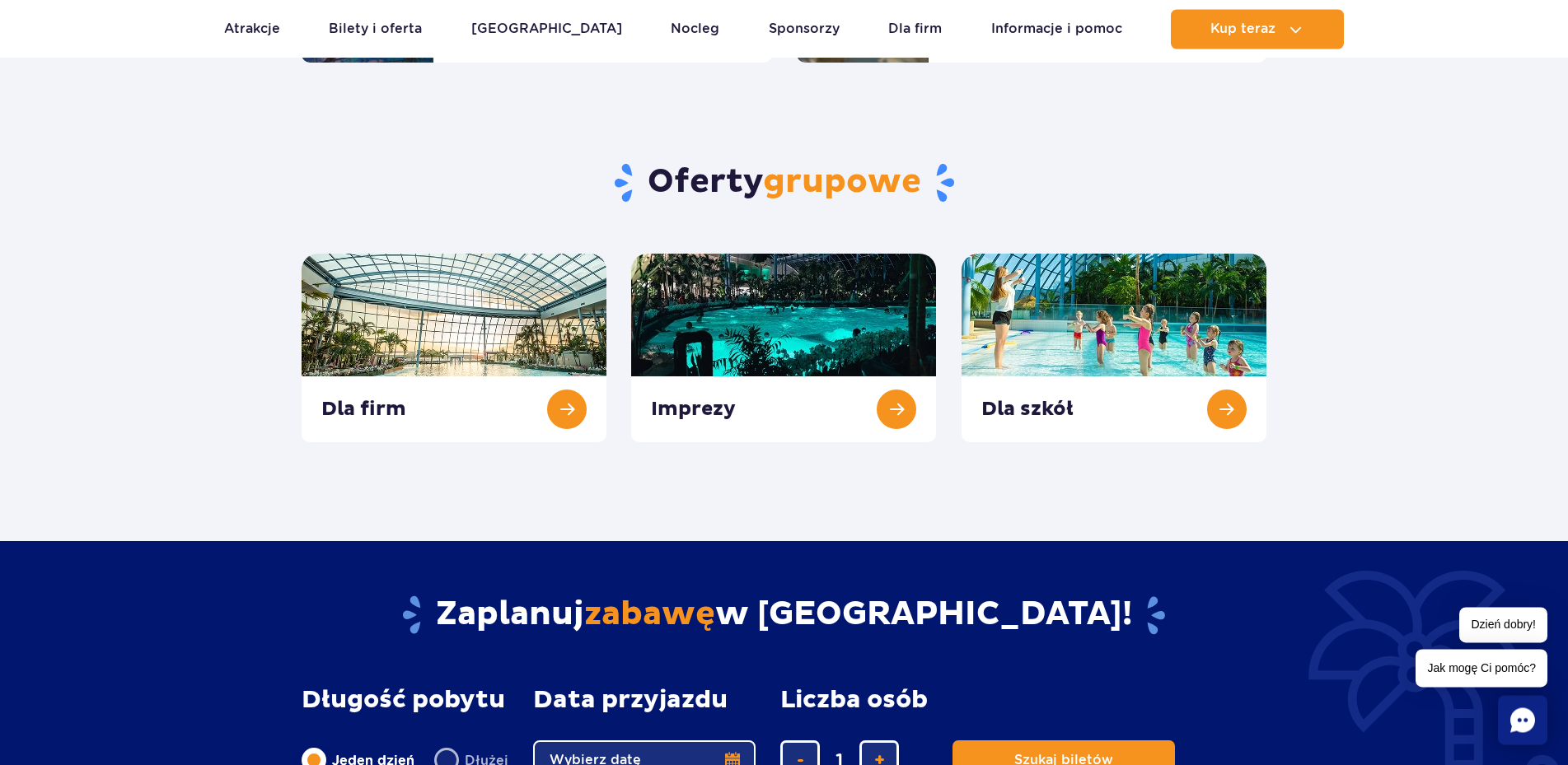
scroll to position [504, 0]
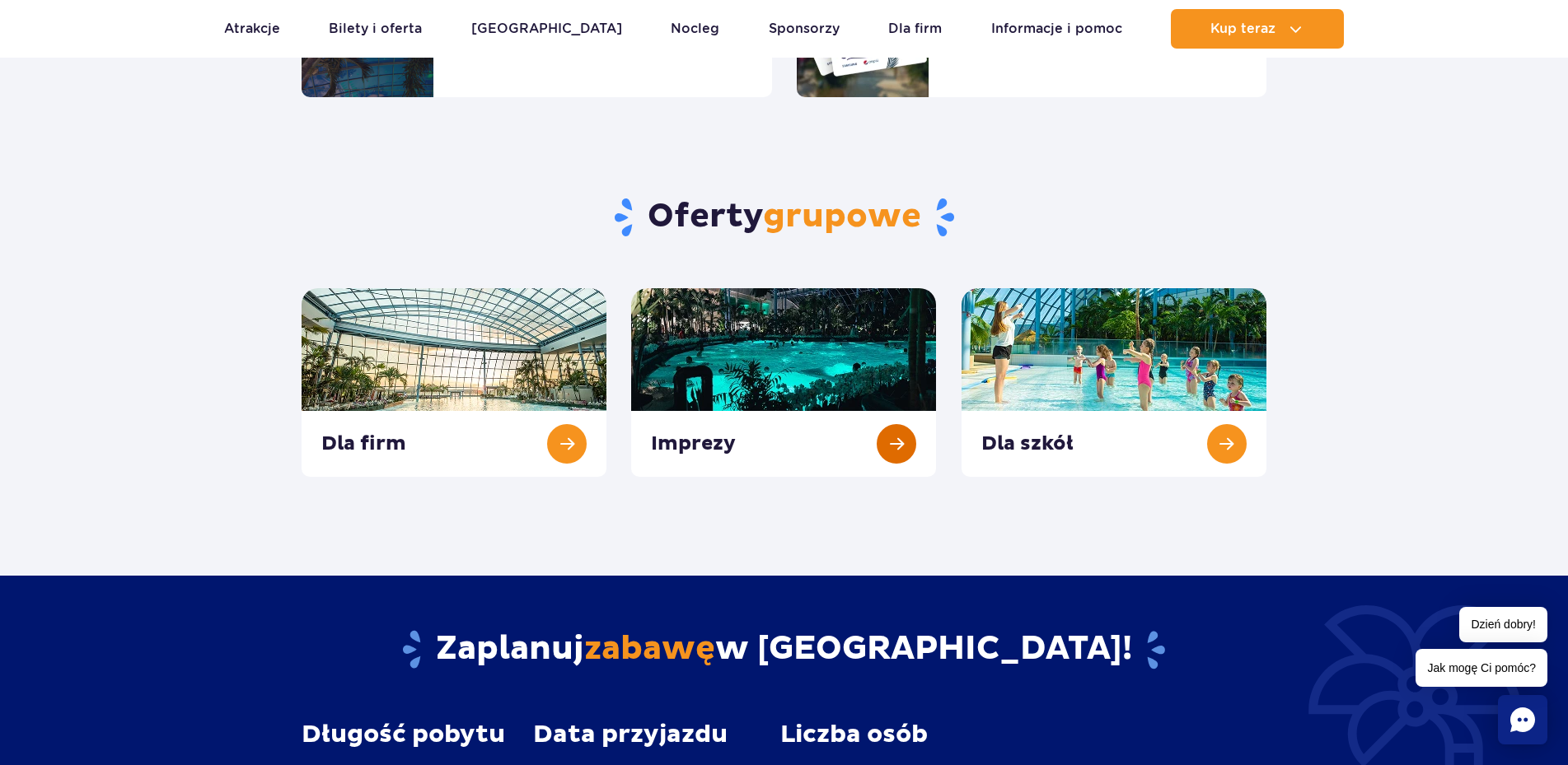
click at [794, 345] on link at bounding box center [784, 382] width 305 height 189
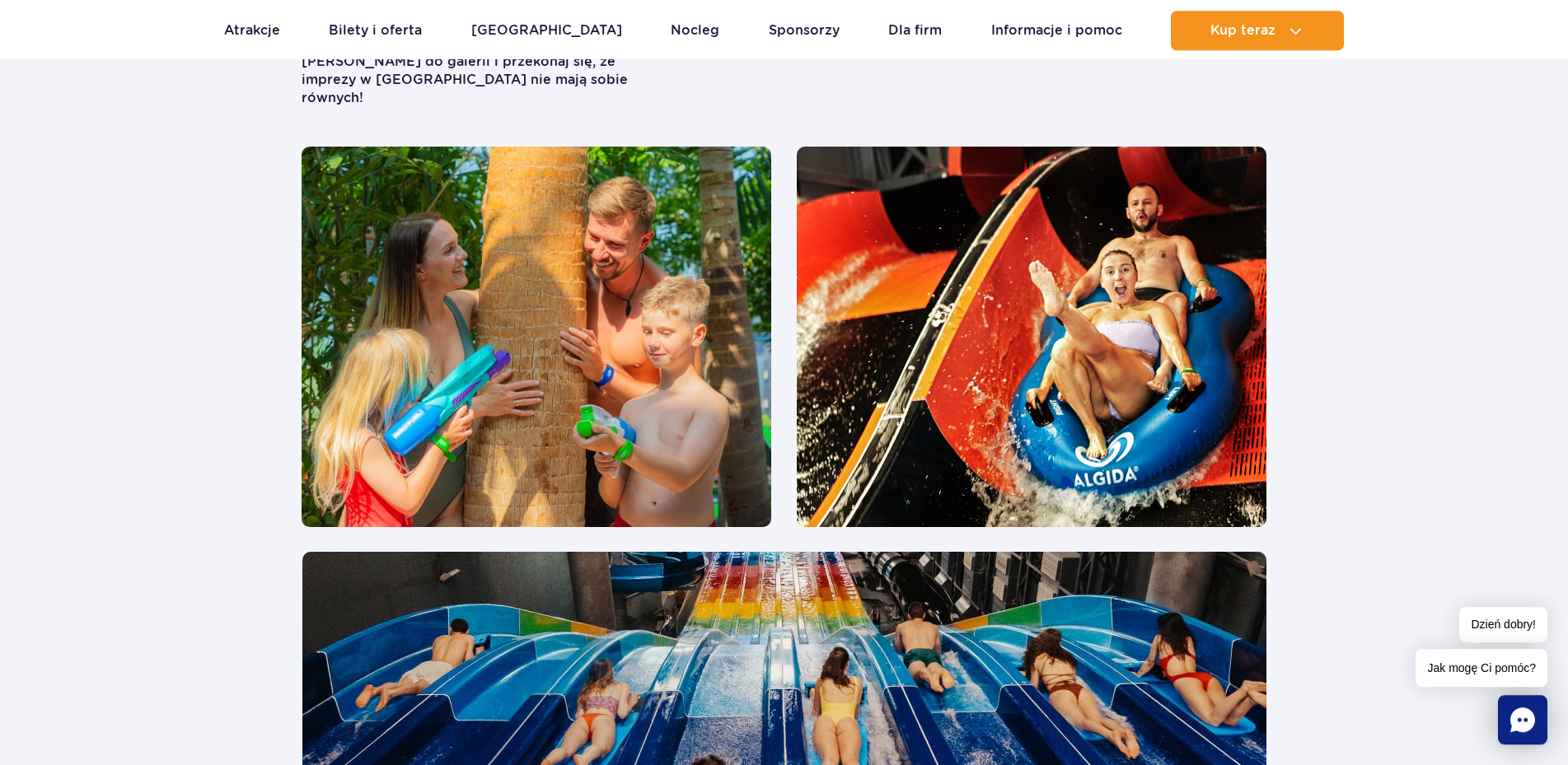
scroll to position [2940, 0]
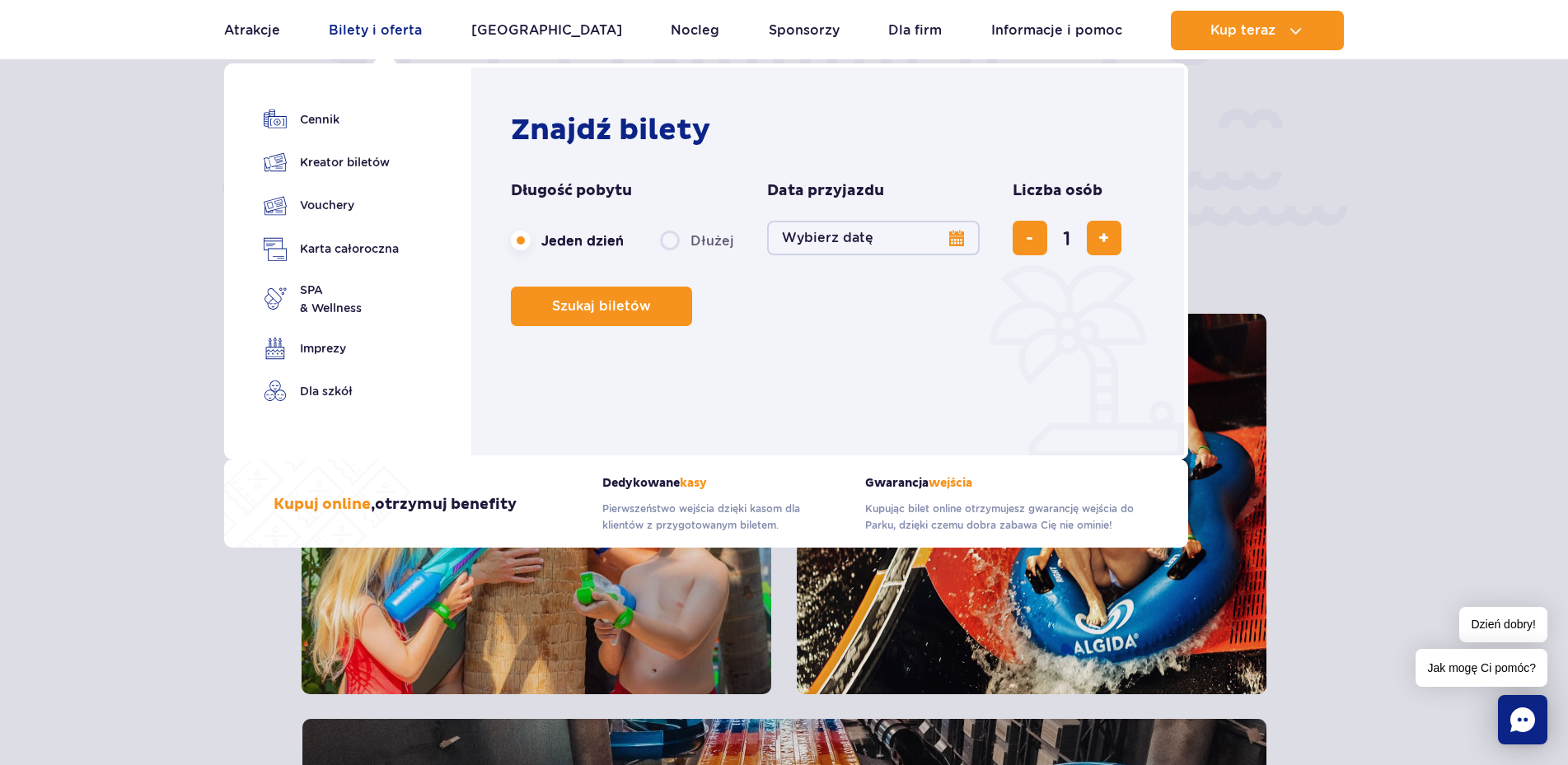
click at [405, 30] on link "Bilety i oferta" at bounding box center [375, 30] width 93 height 40
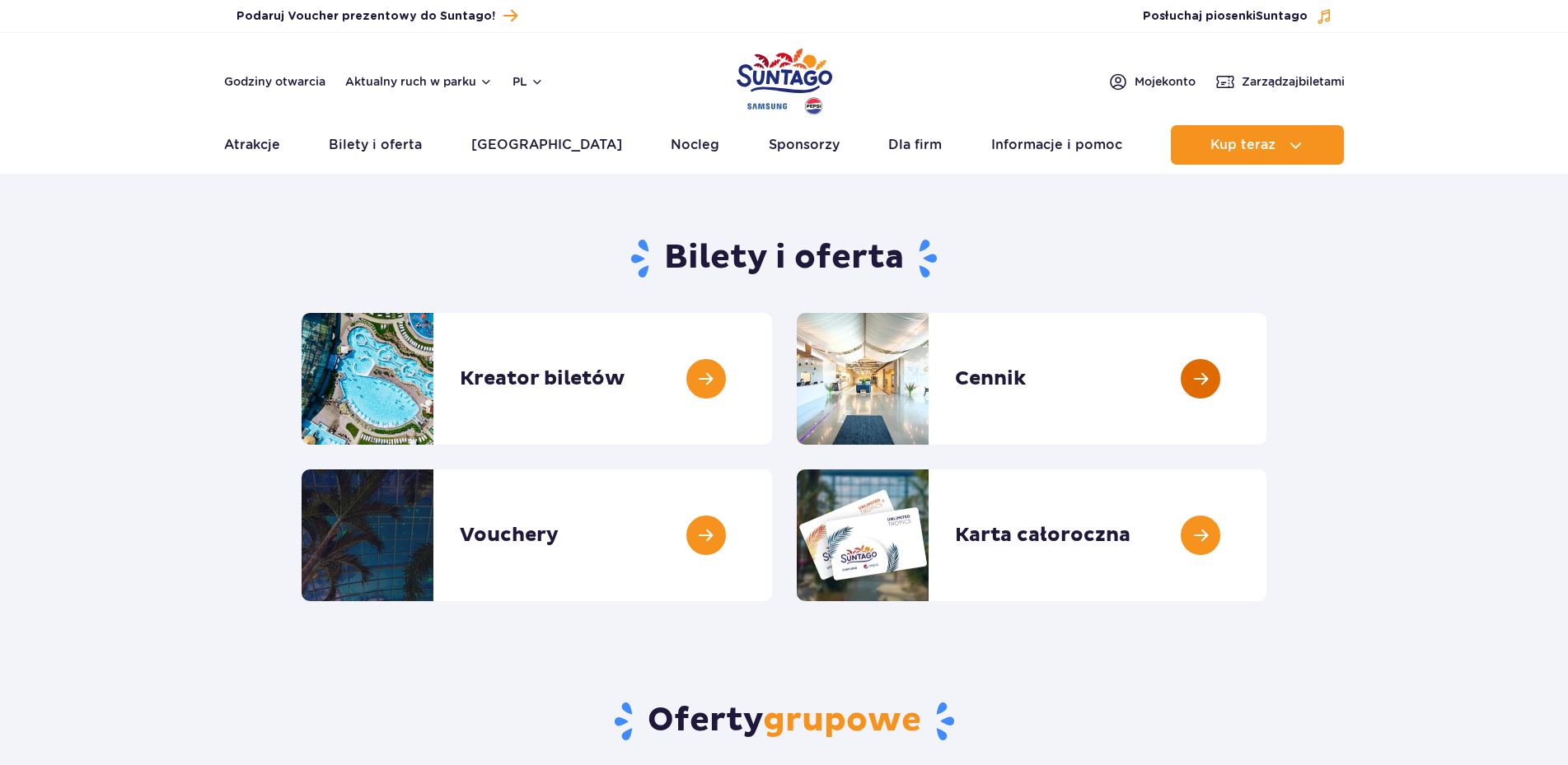
click at [1266, 373] on link at bounding box center [1266, 378] width 0 height 132
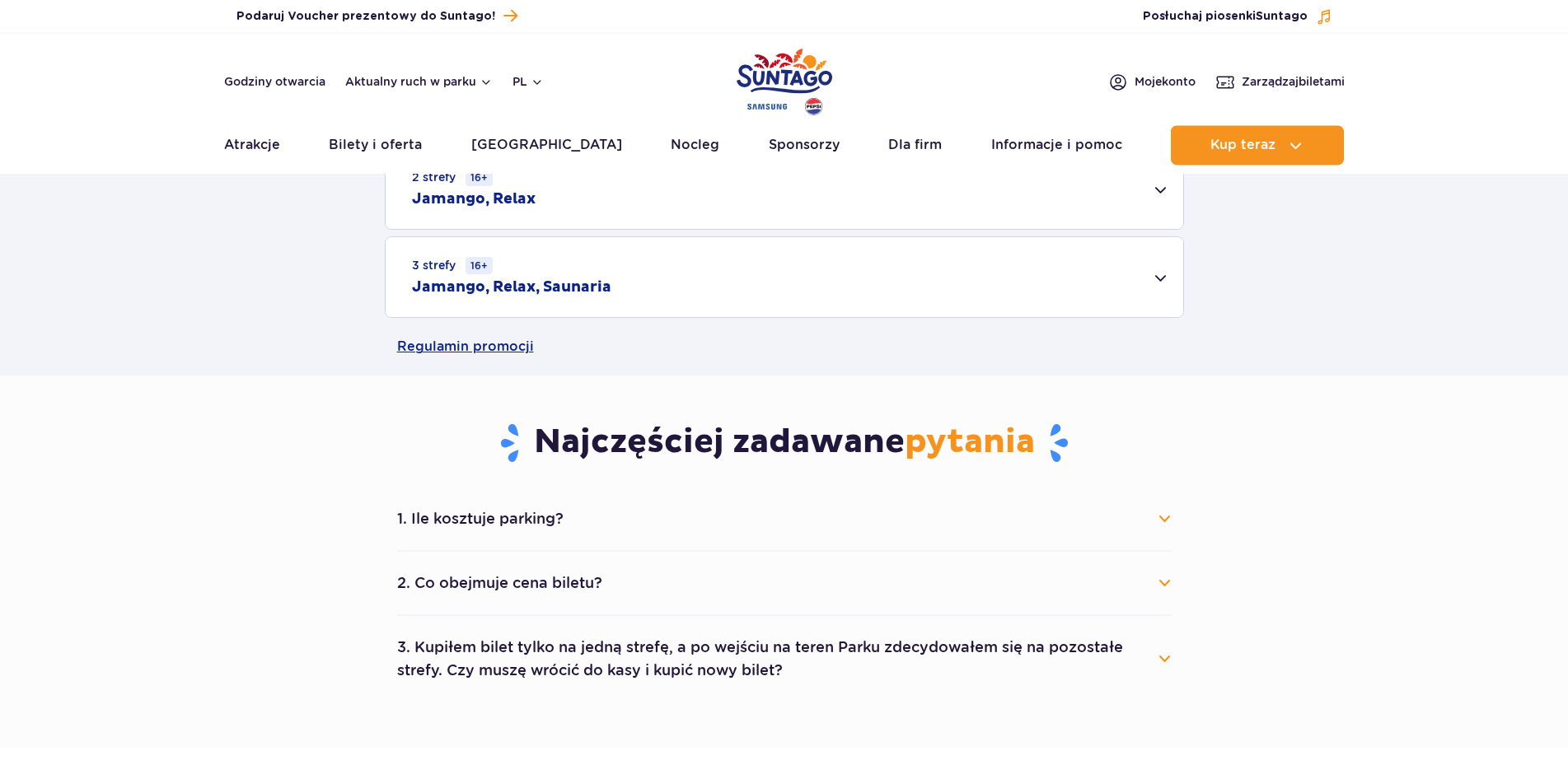
scroll to position [588, 0]
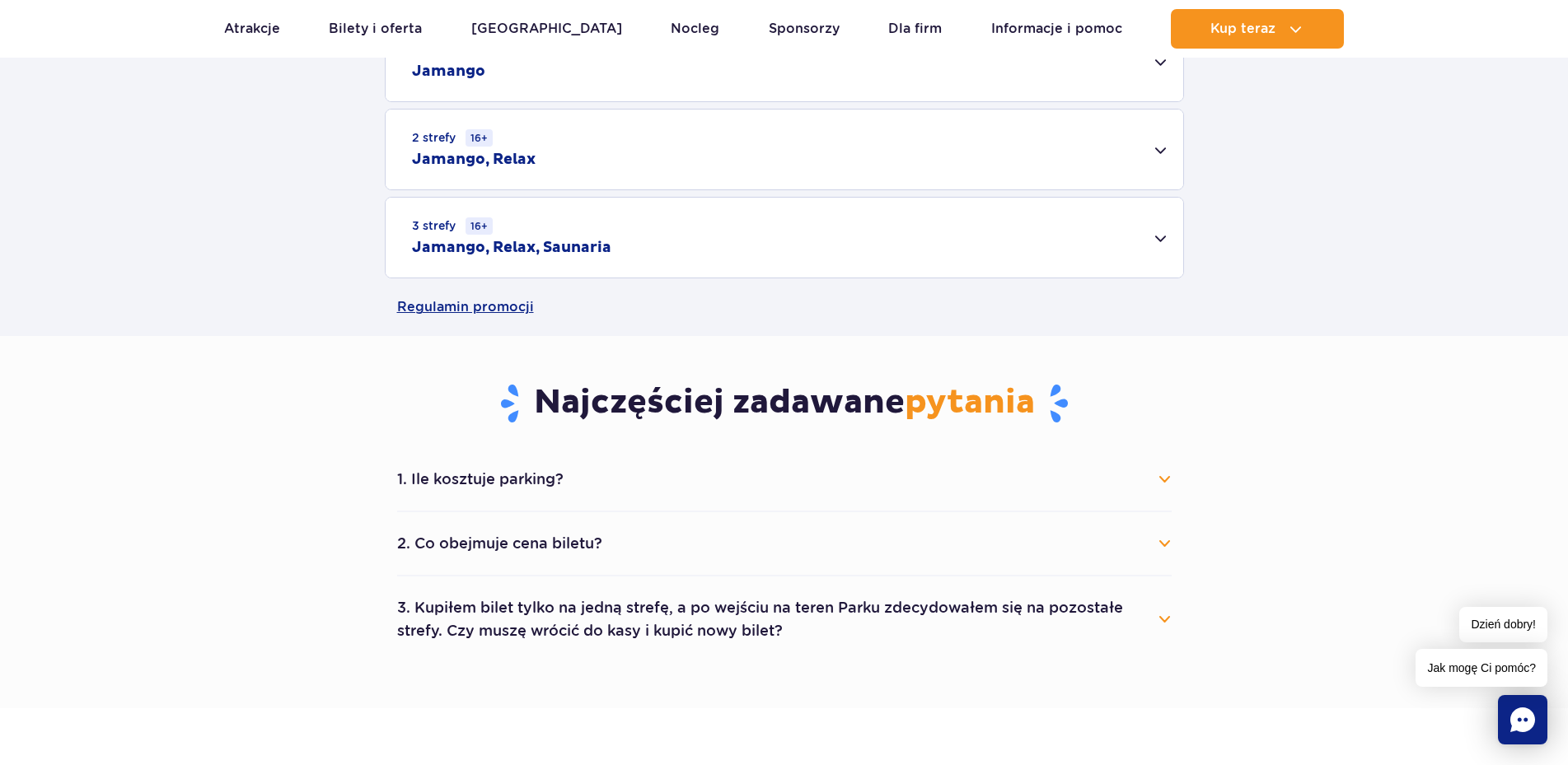
click at [1159, 233] on div "3 strefy 16+ Jamango, Relax, Saunaria" at bounding box center [784, 237] width 797 height 80
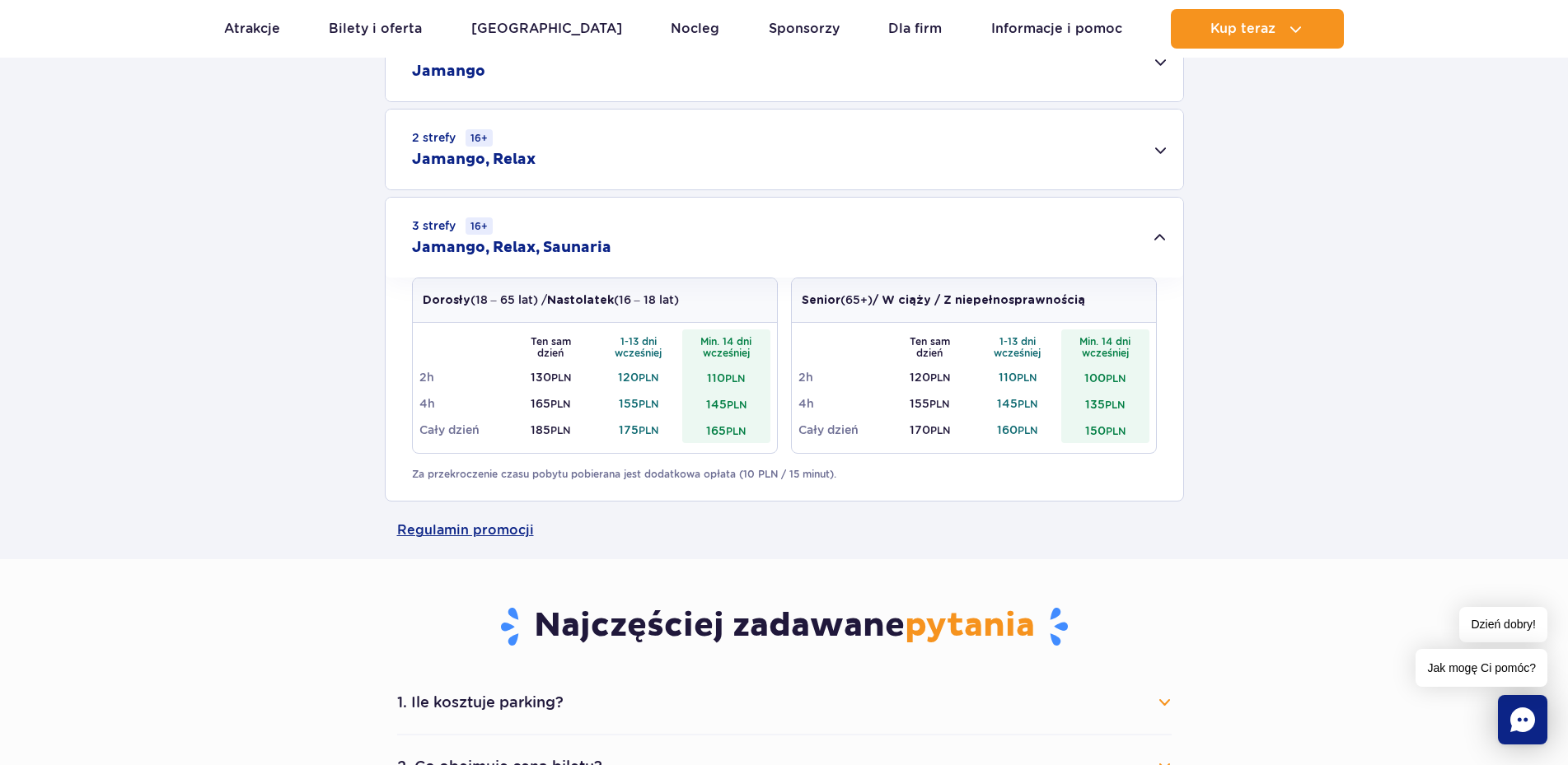
scroll to position [924, 0]
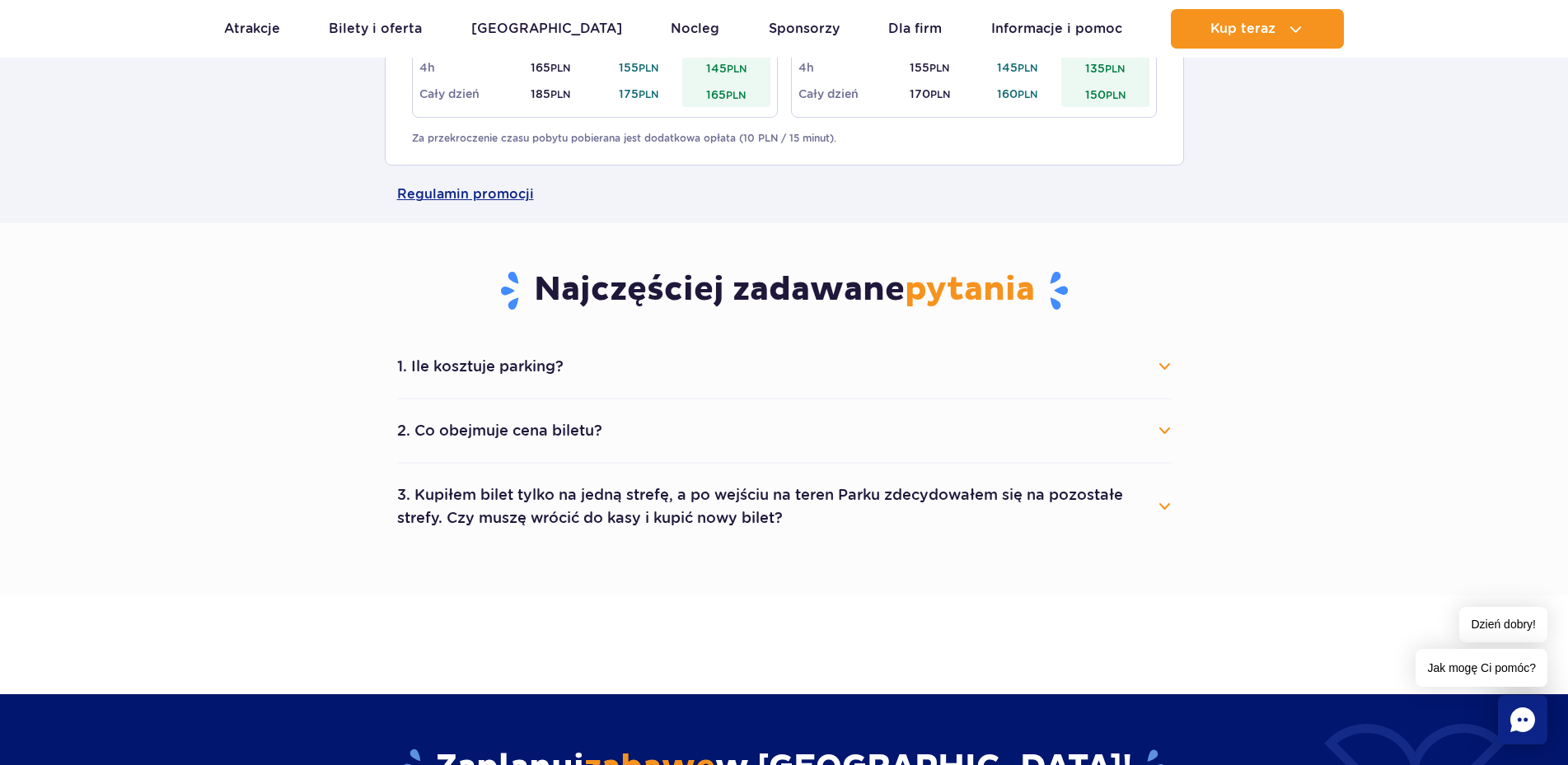
click at [1167, 366] on button "1. Ile kosztuje parking?" at bounding box center [784, 366] width 775 height 36
